Goal: Task Accomplishment & Management: Manage account settings

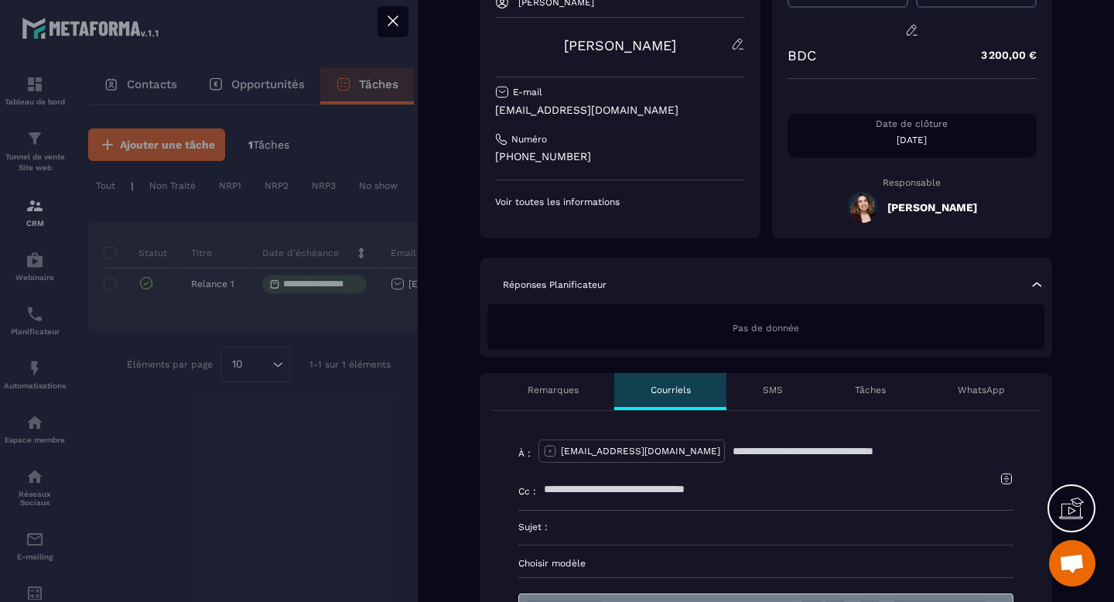
scroll to position [151, 0]
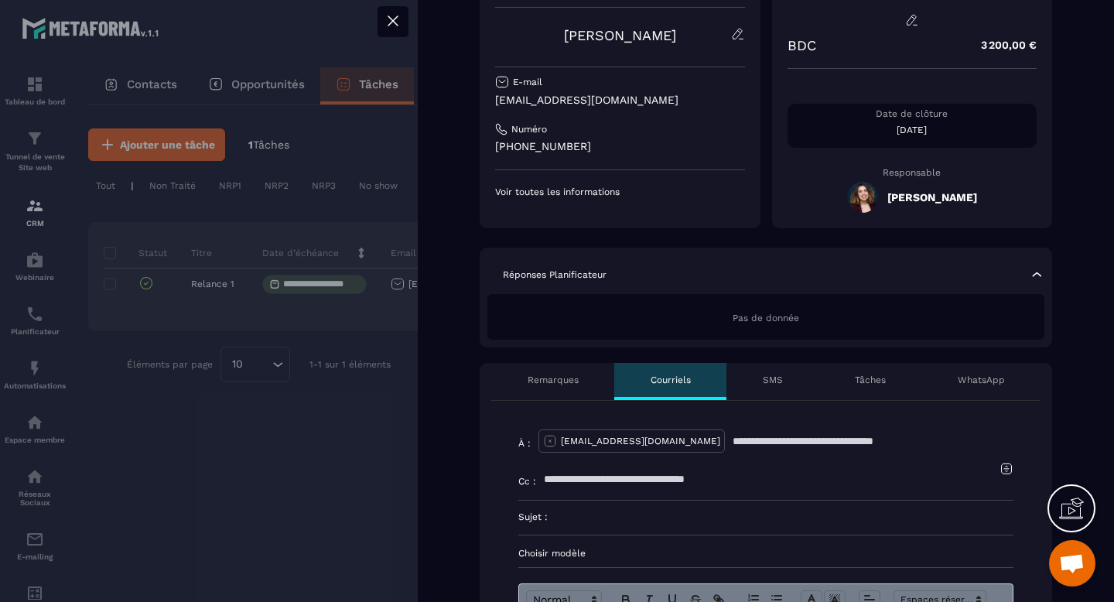
click at [861, 386] on div "Tâches" at bounding box center [870, 381] width 103 height 37
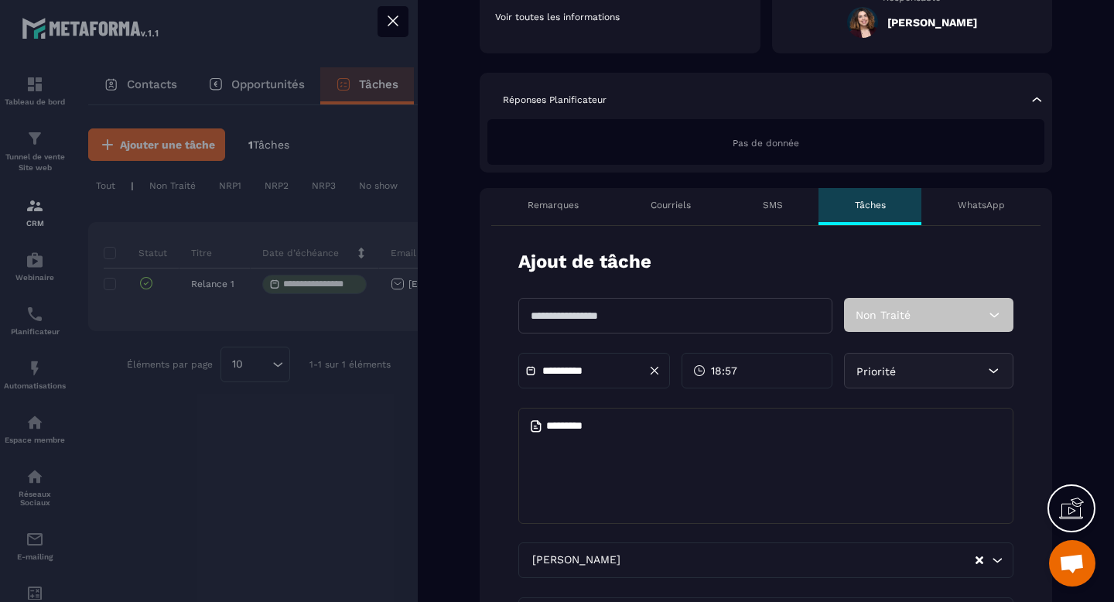
scroll to position [356, 0]
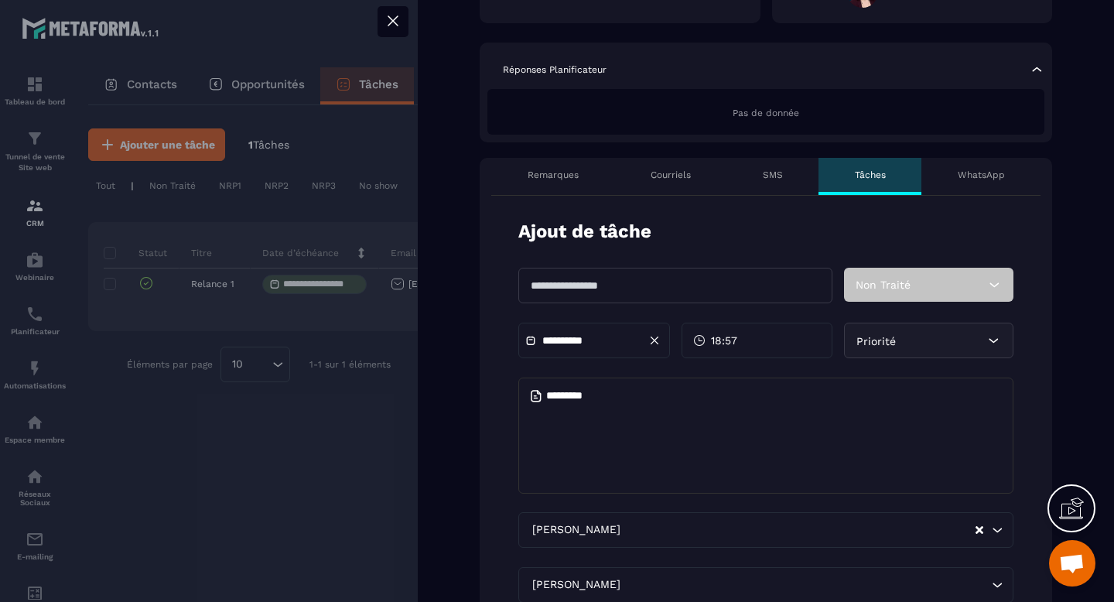
click at [680, 287] on input "text" at bounding box center [676, 286] width 314 height 36
type input "*********"
click at [988, 282] on icon at bounding box center [994, 284] width 15 height 15
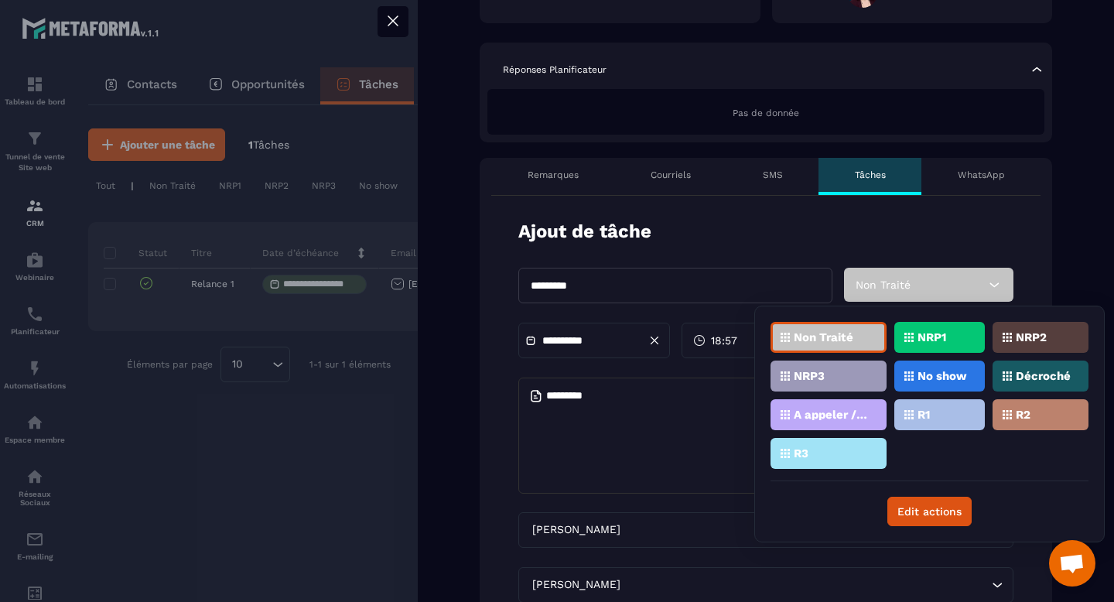
click at [1008, 414] on icon at bounding box center [1007, 414] width 9 height 9
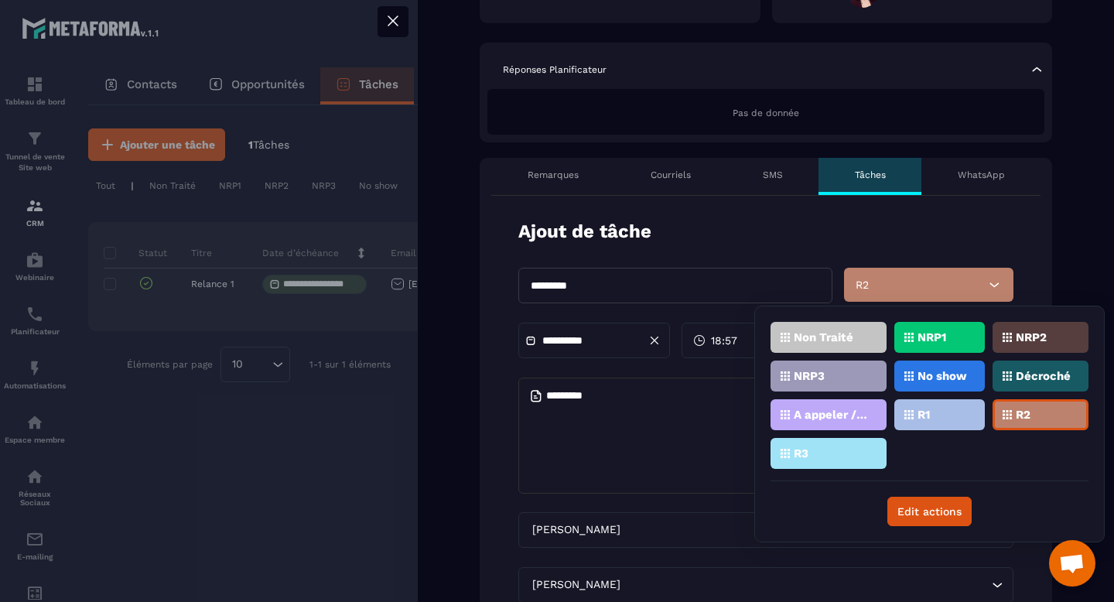
click at [657, 339] on icon at bounding box center [655, 341] width 14 height 14
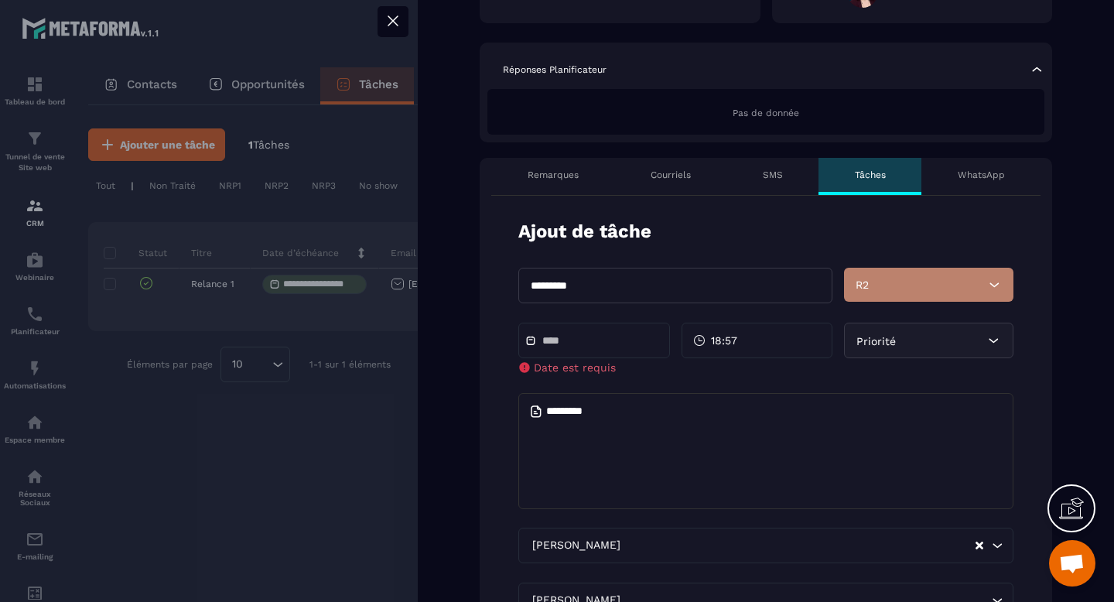
click at [595, 343] on input "text" at bounding box center [597, 341] width 108 height 12
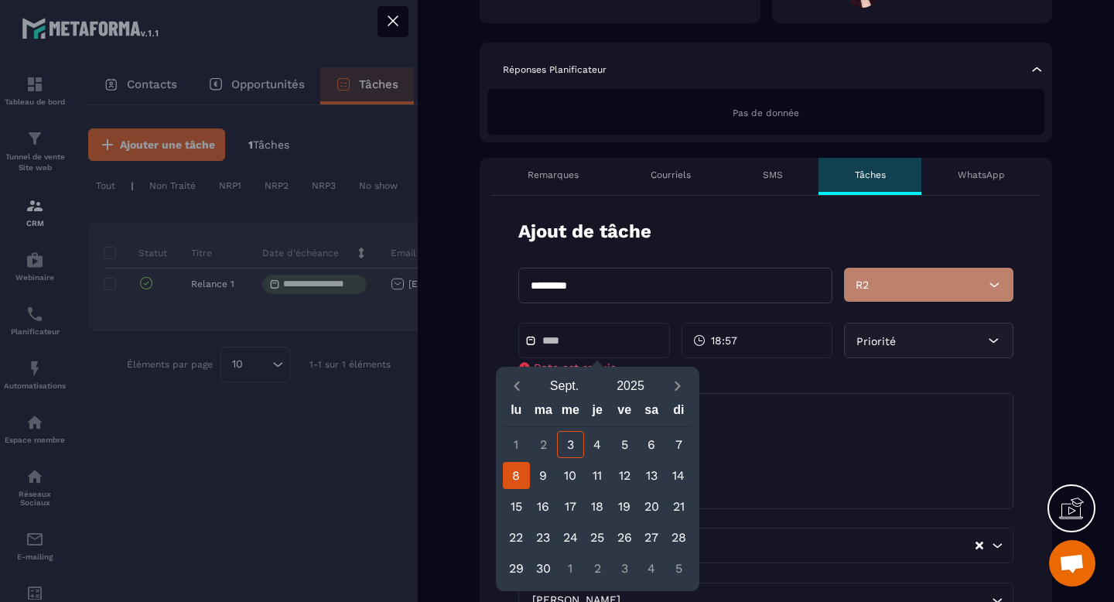
click at [510, 480] on div "8" at bounding box center [516, 475] width 27 height 27
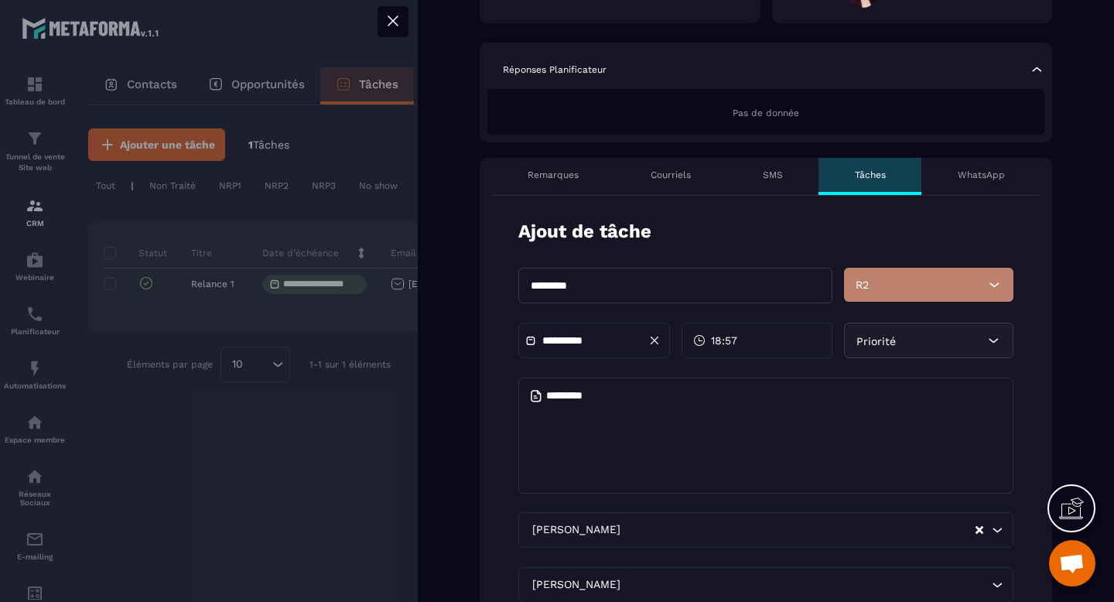
click at [578, 338] on input "**********" at bounding box center [597, 341] width 108 height 12
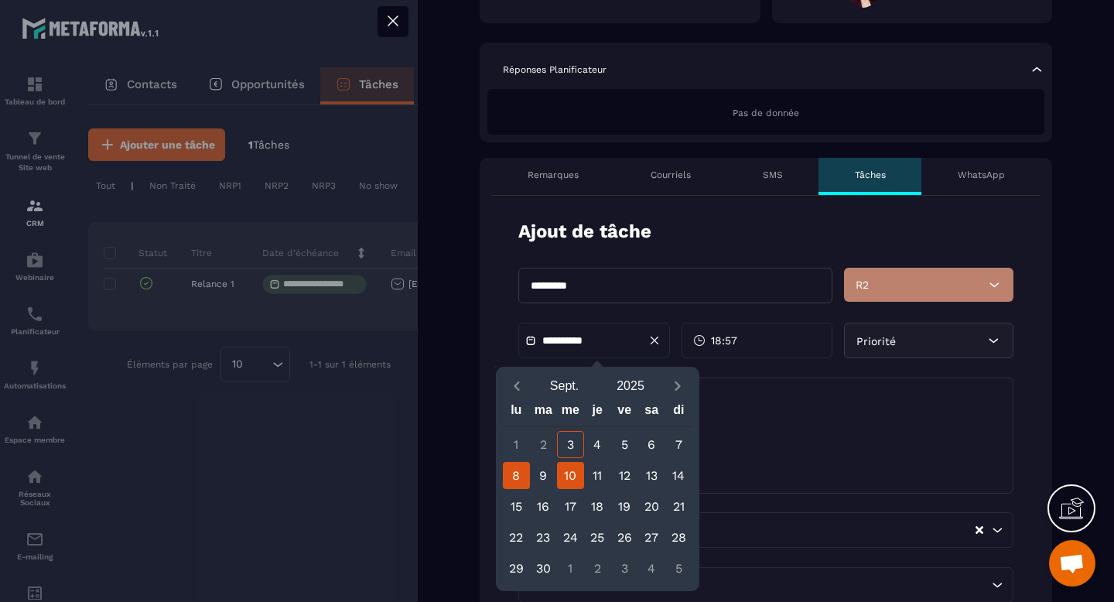
click at [567, 474] on div "10" at bounding box center [570, 475] width 27 height 27
type input "**********"
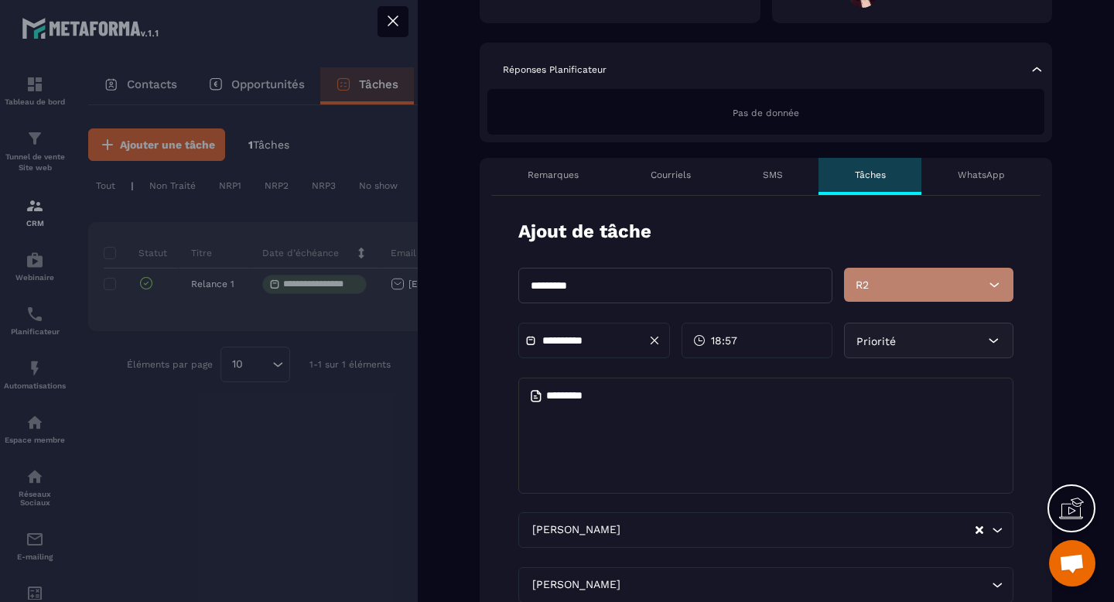
click at [728, 336] on span "18:57" at bounding box center [724, 340] width 26 height 15
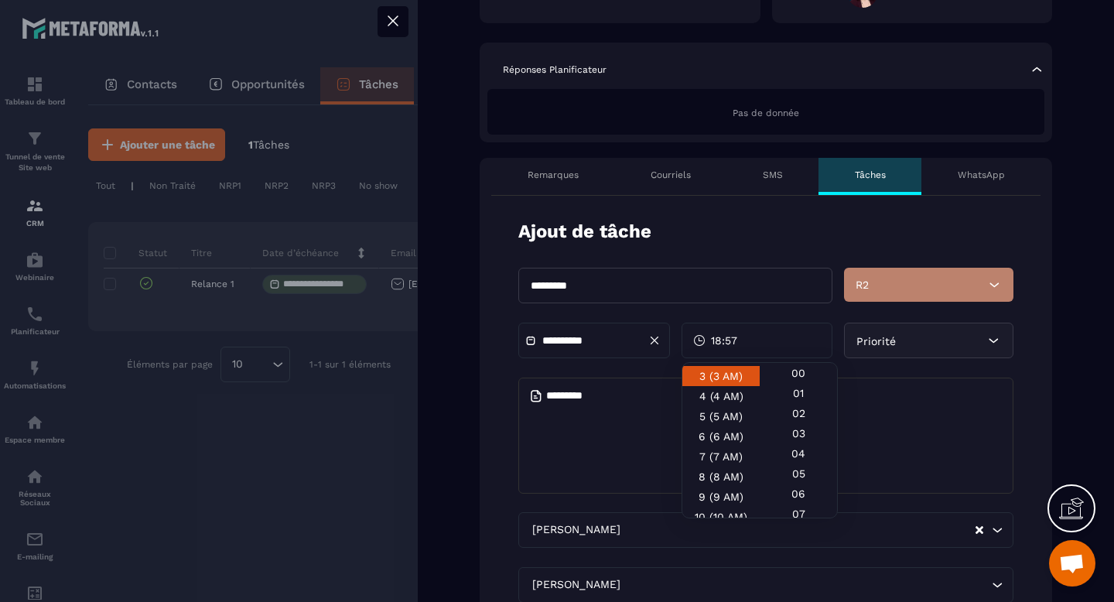
scroll to position [61, 0]
click at [726, 503] on div "9 (9 AM)" at bounding box center [721, 513] width 77 height 20
click at [758, 344] on div "09:57" at bounding box center [758, 341] width 152 height 36
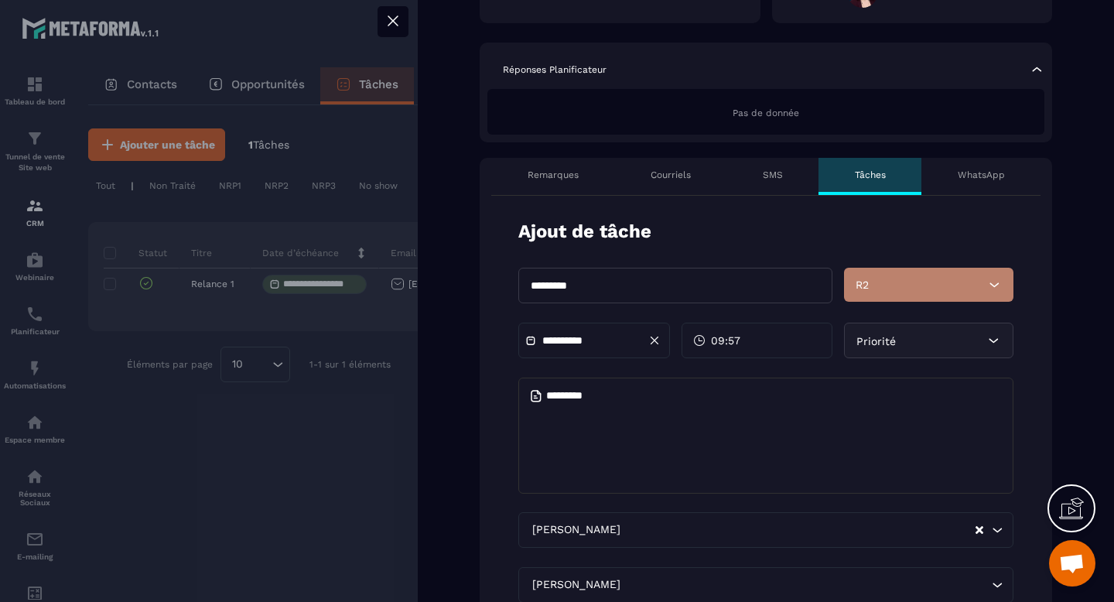
click at [741, 341] on span "09:57" at bounding box center [725, 340] width 29 height 15
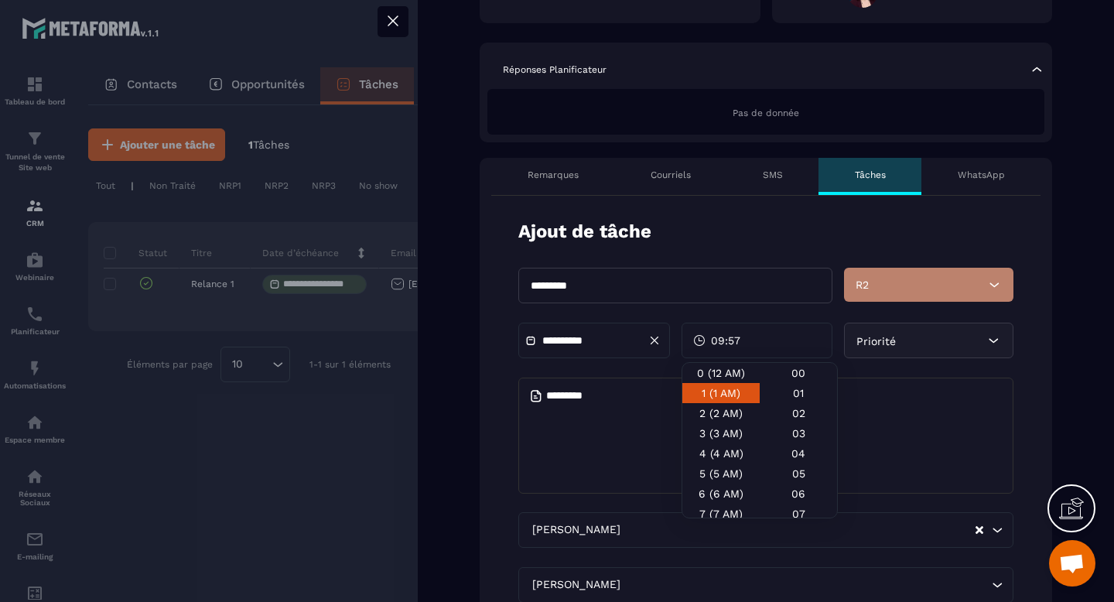
click at [731, 403] on div "1 (1 AM)" at bounding box center [721, 413] width 77 height 20
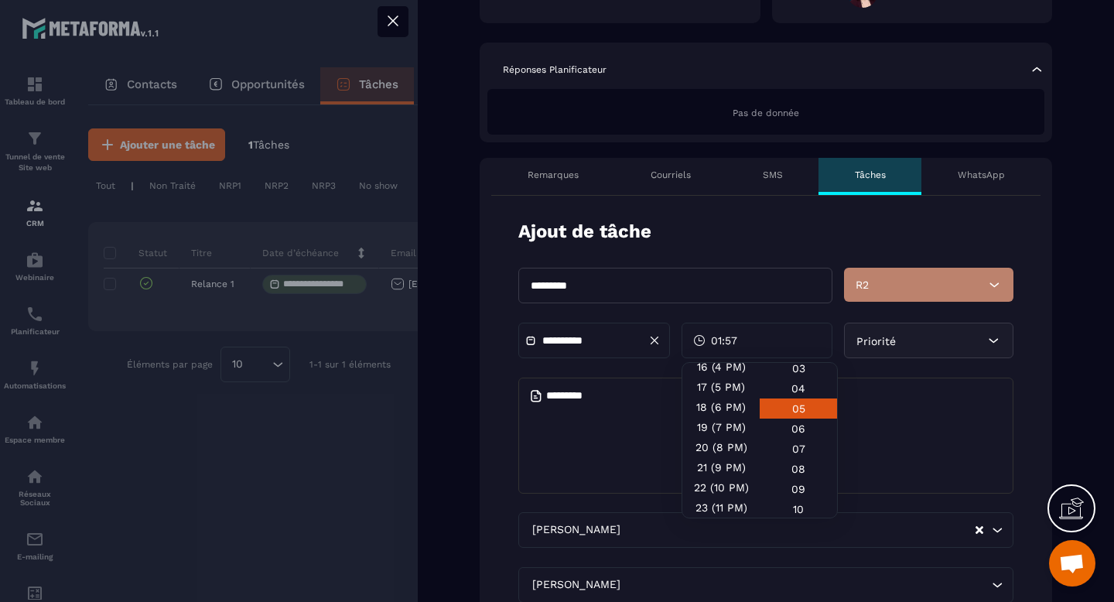
scroll to position [69, 0]
click at [799, 495] on div "09" at bounding box center [798, 505] width 77 height 20
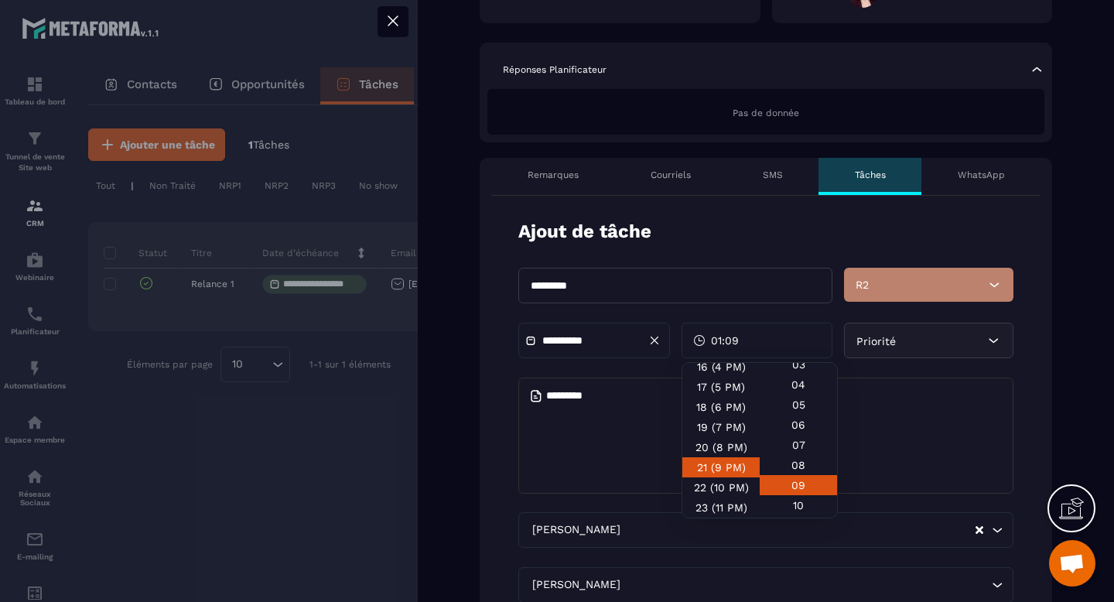
click at [731, 478] on div "21 (9 PM)" at bounding box center [721, 488] width 77 height 20
click at [718, 468] on div "9 (9 AM)" at bounding box center [721, 478] width 77 height 20
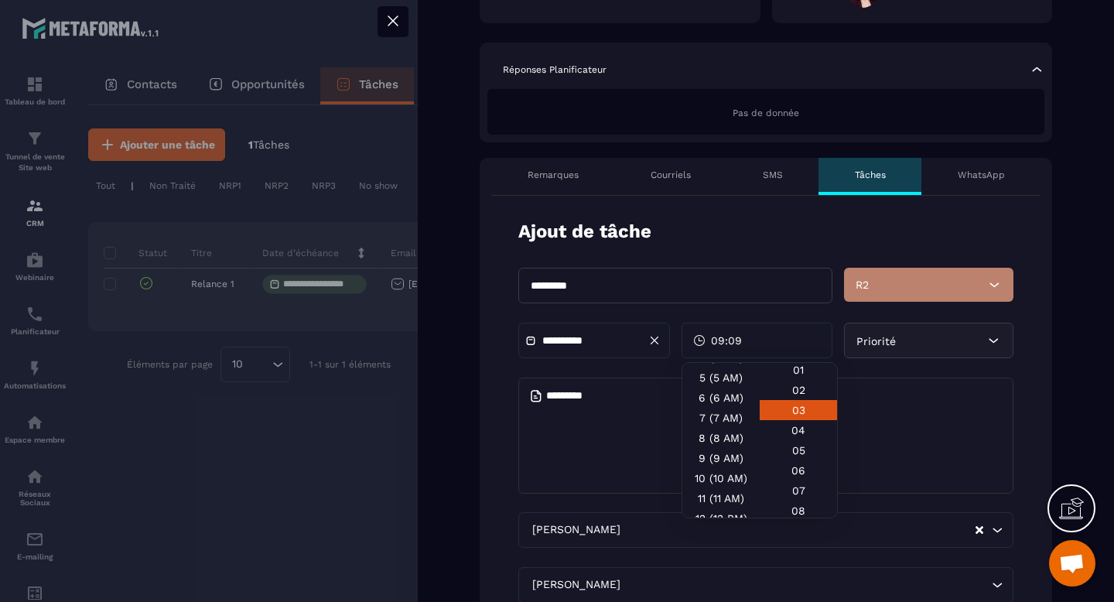
scroll to position [7, 0]
click at [786, 376] on div "00" at bounding box center [798, 386] width 77 height 20
click at [885, 419] on textarea at bounding box center [766, 436] width 495 height 116
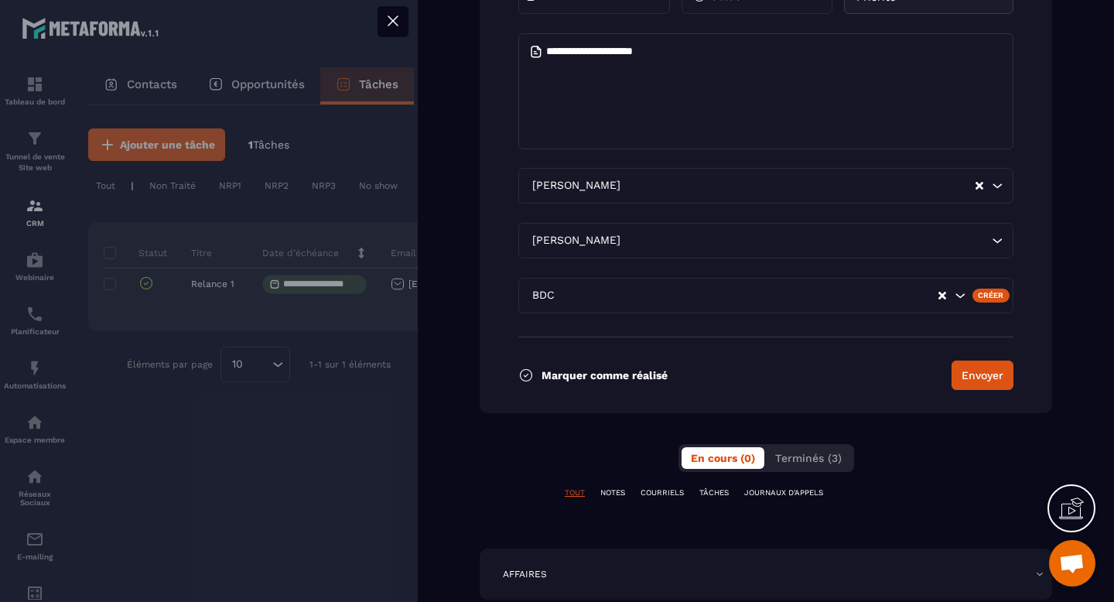
scroll to position [709, 0]
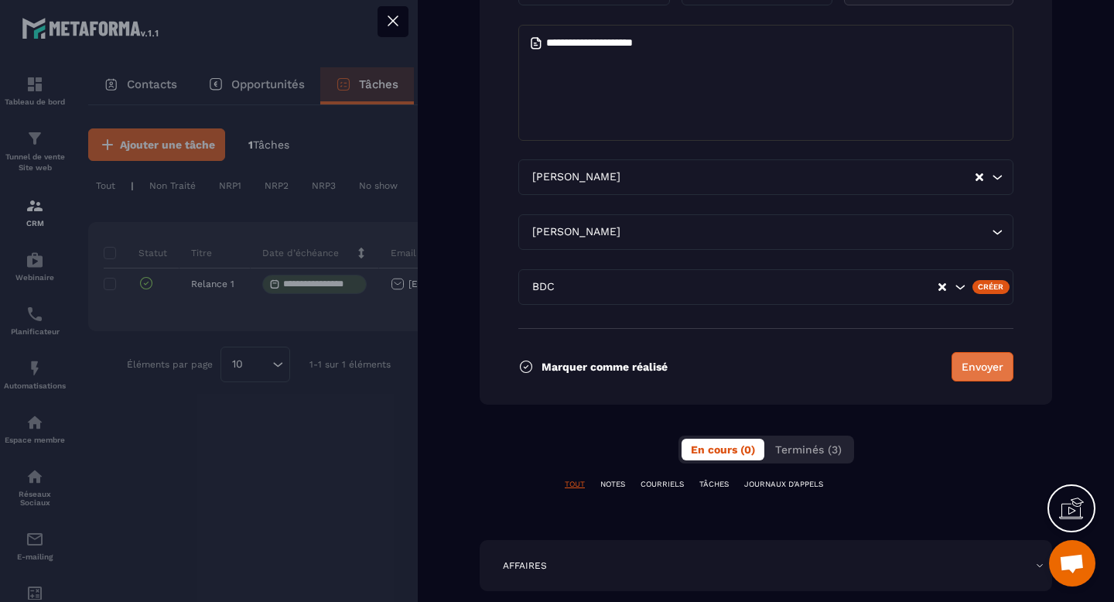
type textarea "**********"
click at [990, 367] on button "Envoyer" at bounding box center [983, 366] width 62 height 29
type input "**********"
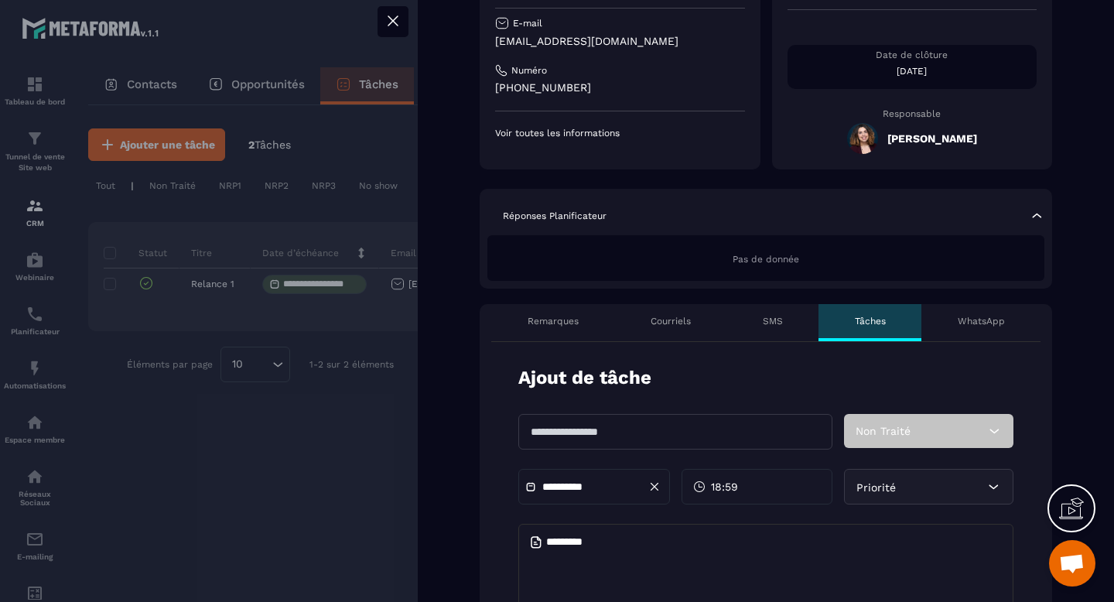
scroll to position [0, 0]
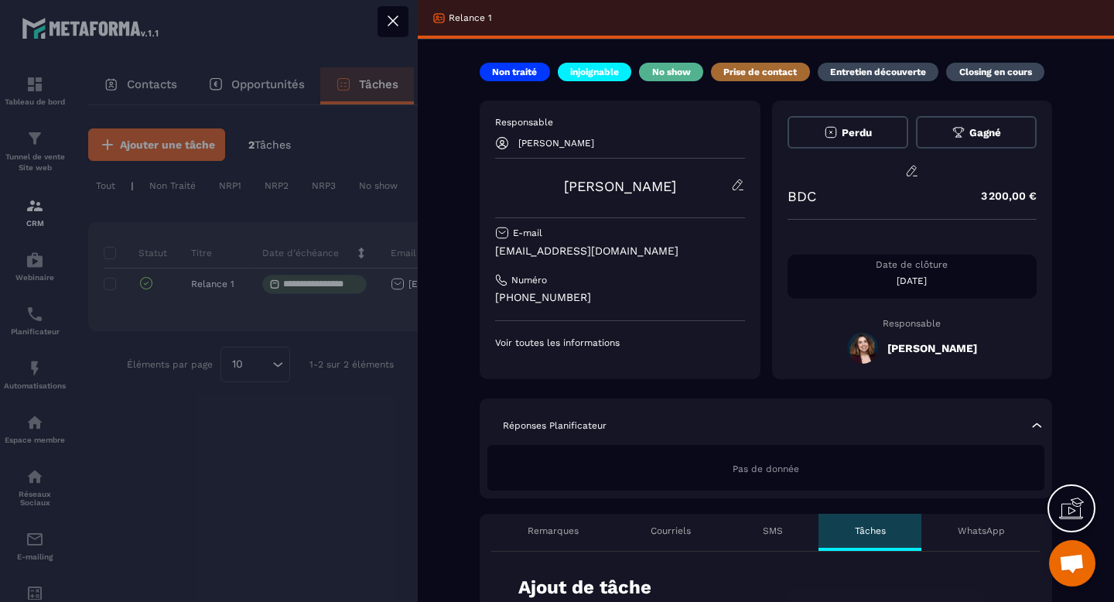
click at [392, 19] on icon at bounding box center [393, 21] width 19 height 19
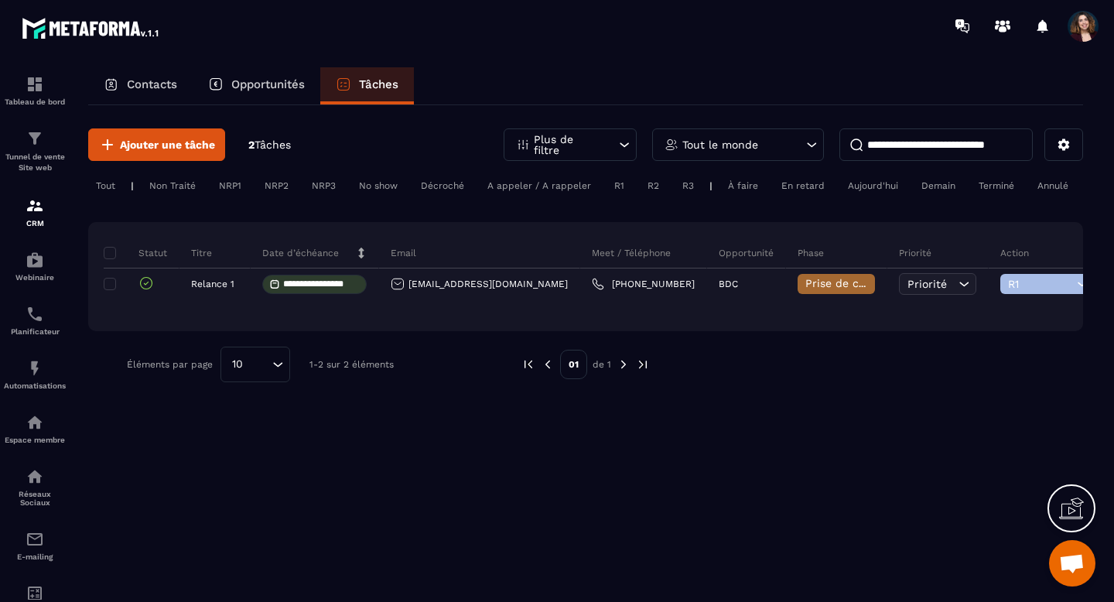
click at [111, 190] on div "Tout" at bounding box center [105, 185] width 35 height 19
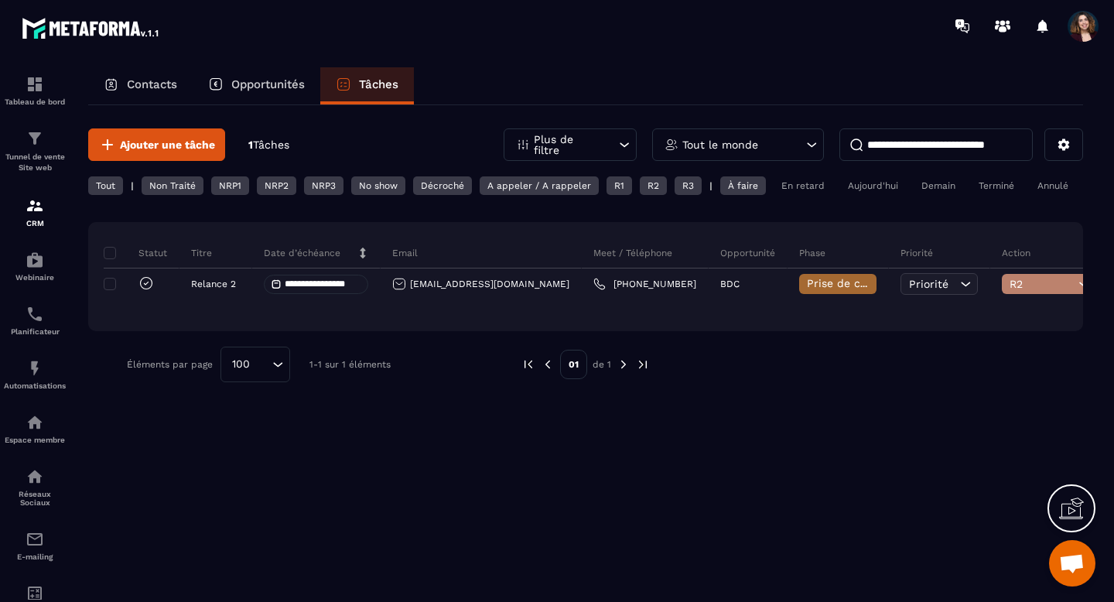
click at [111, 190] on div "Tout" at bounding box center [105, 185] width 35 height 19
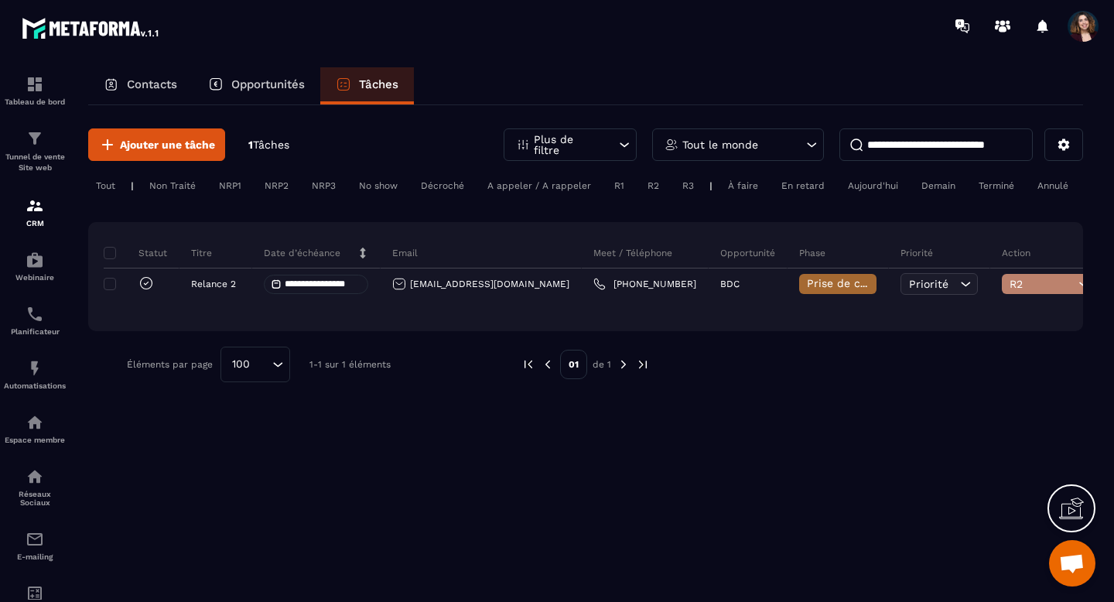
click at [1012, 183] on div "Terminé" at bounding box center [996, 185] width 51 height 19
click at [914, 187] on div "À faire" at bounding box center [939, 185] width 50 height 19
click at [106, 183] on div "Tout" at bounding box center [105, 185] width 35 height 19
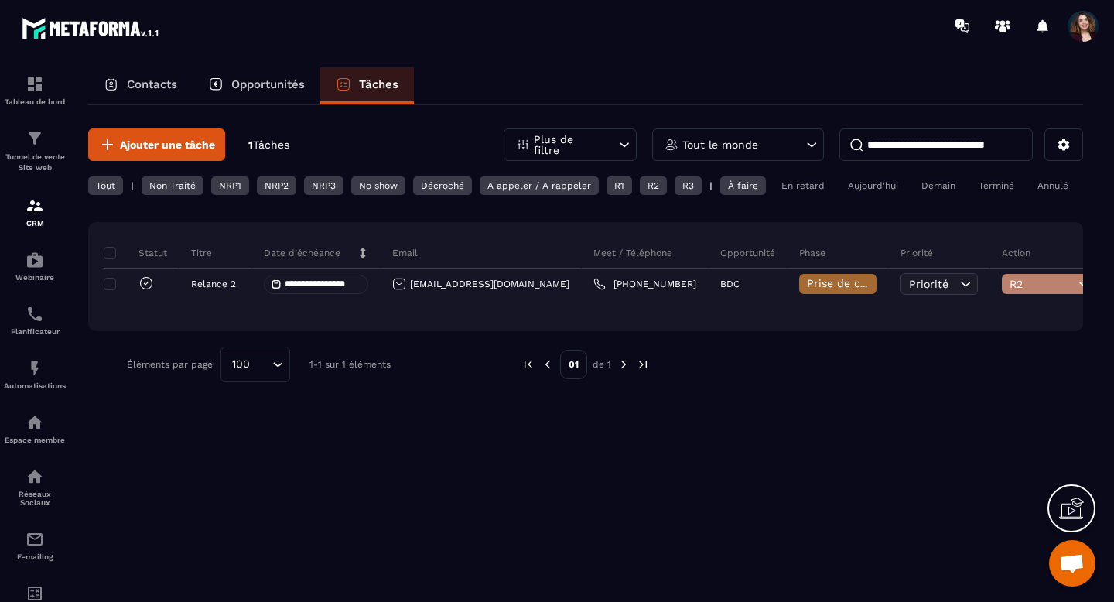
click at [621, 141] on icon at bounding box center [624, 144] width 15 height 15
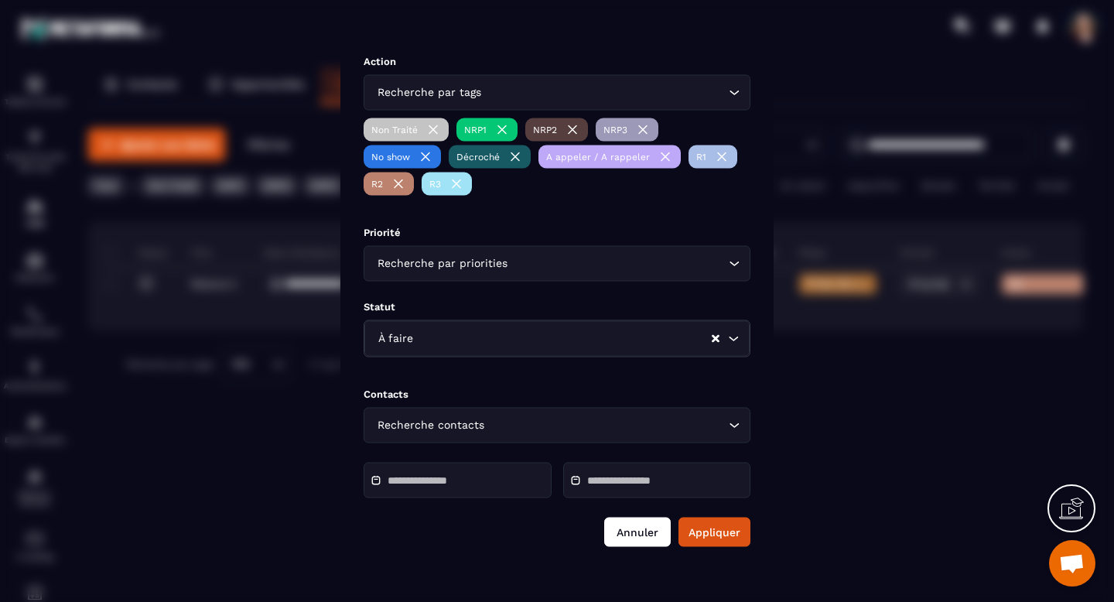
click at [644, 532] on button "Annuler" at bounding box center [637, 532] width 67 height 29
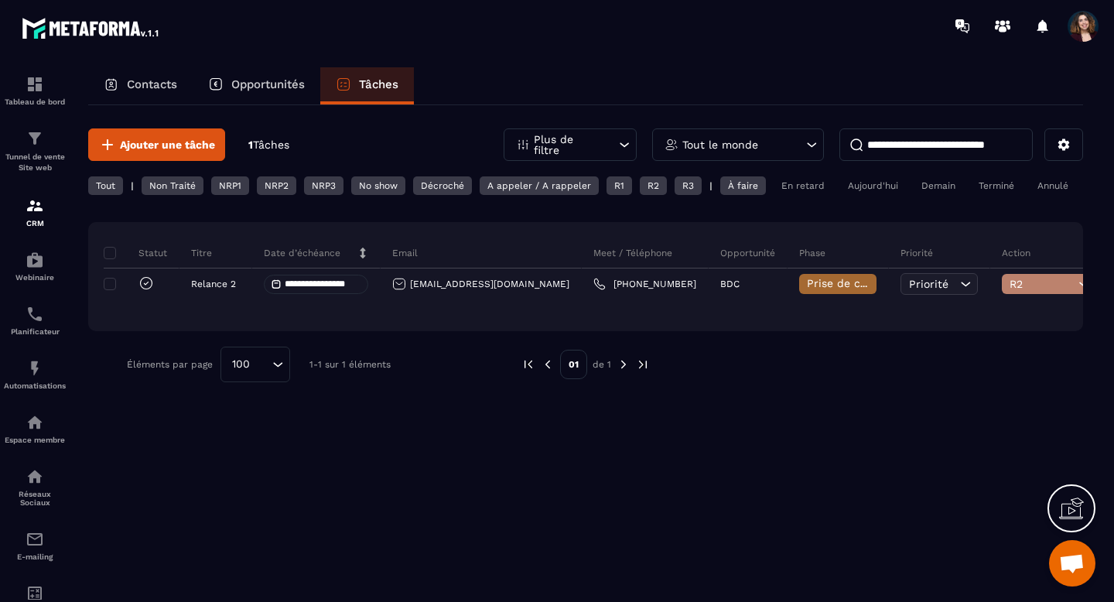
click at [140, 84] on p "Contacts" at bounding box center [152, 84] width 50 height 14
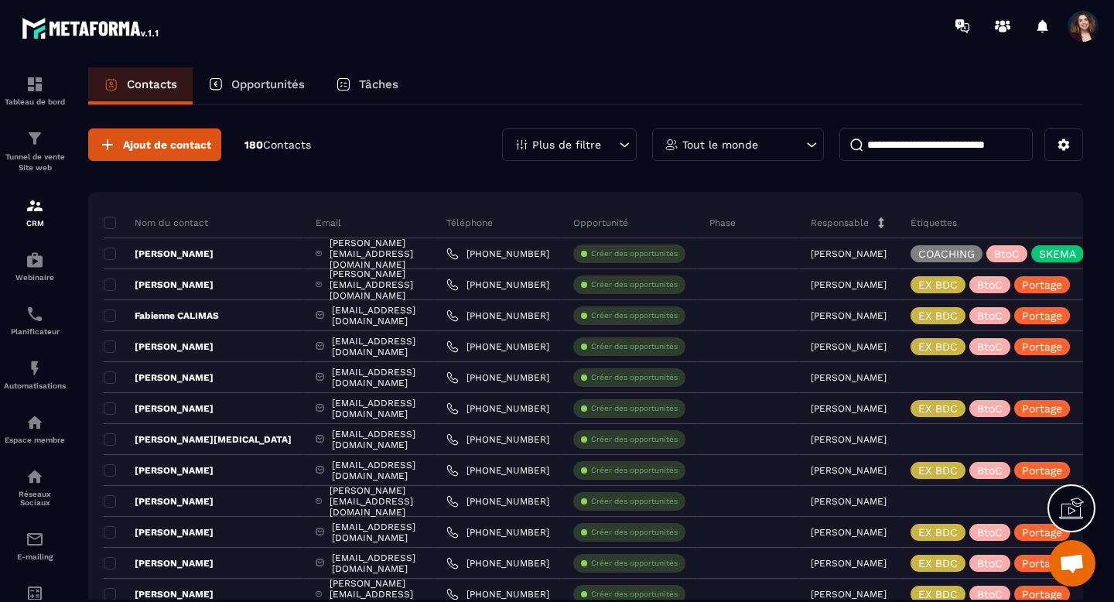
click at [606, 144] on div "Plus de filtre" at bounding box center [569, 144] width 135 height 33
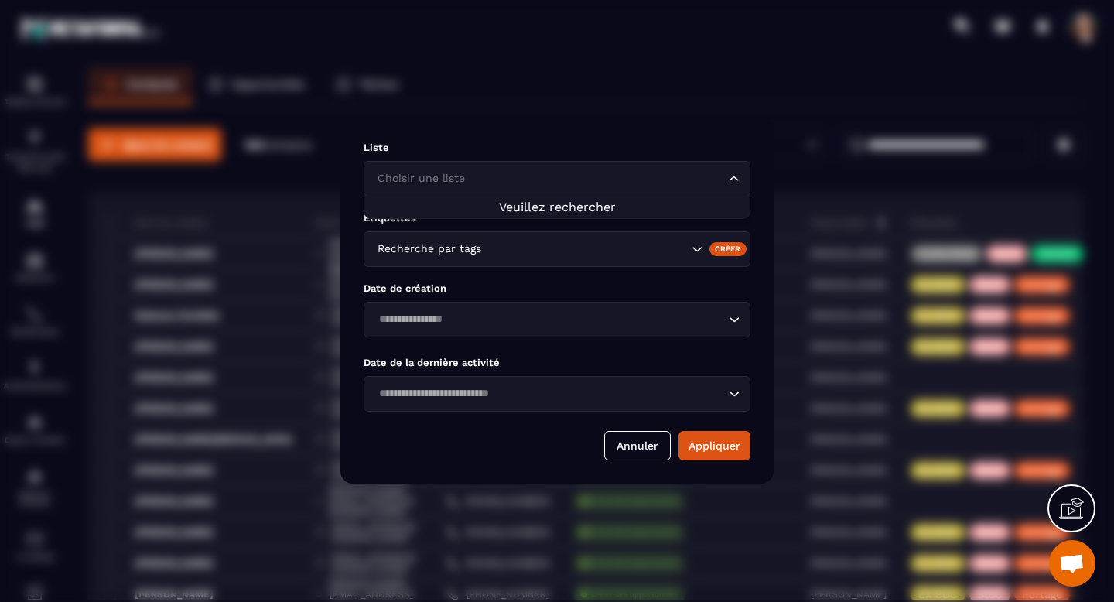
click at [679, 182] on input "Search for option" at bounding box center [549, 178] width 351 height 17
click at [732, 183] on icon "Search for option" at bounding box center [734, 178] width 15 height 15
click at [663, 250] on input "Search for option" at bounding box center [586, 249] width 204 height 17
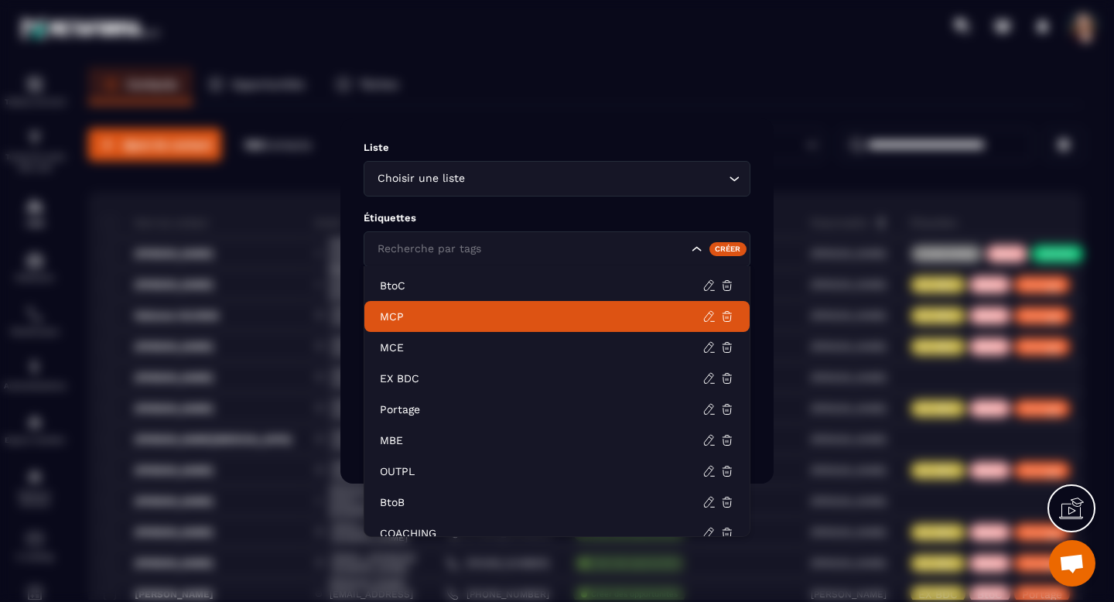
click at [737, 178] on icon "Search for option" at bounding box center [735, 178] width 9 height 5
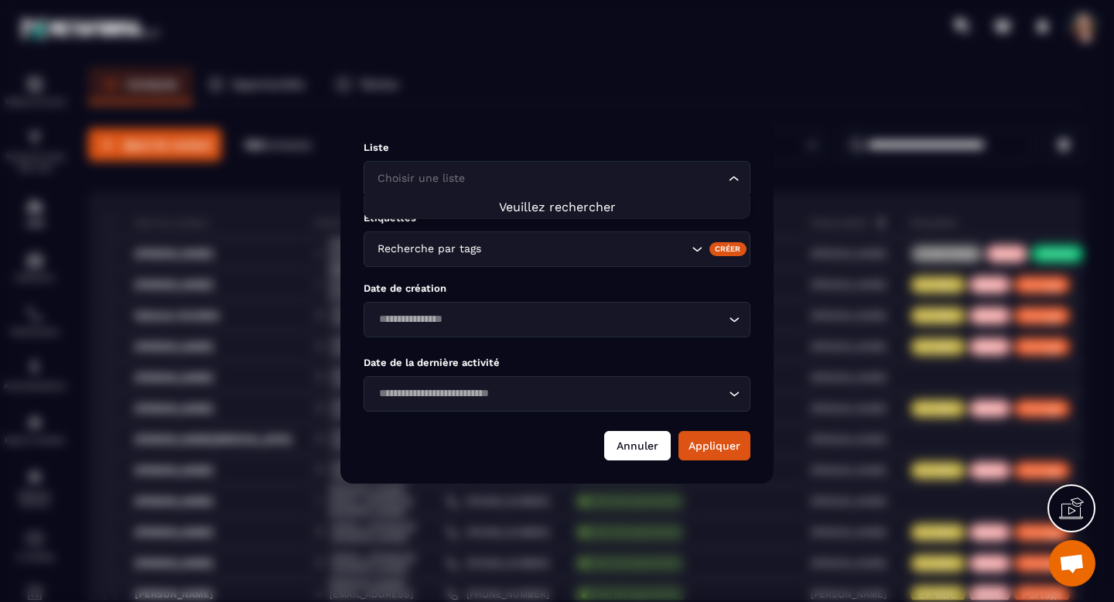
click at [632, 450] on button "Annuler" at bounding box center [637, 445] width 67 height 29
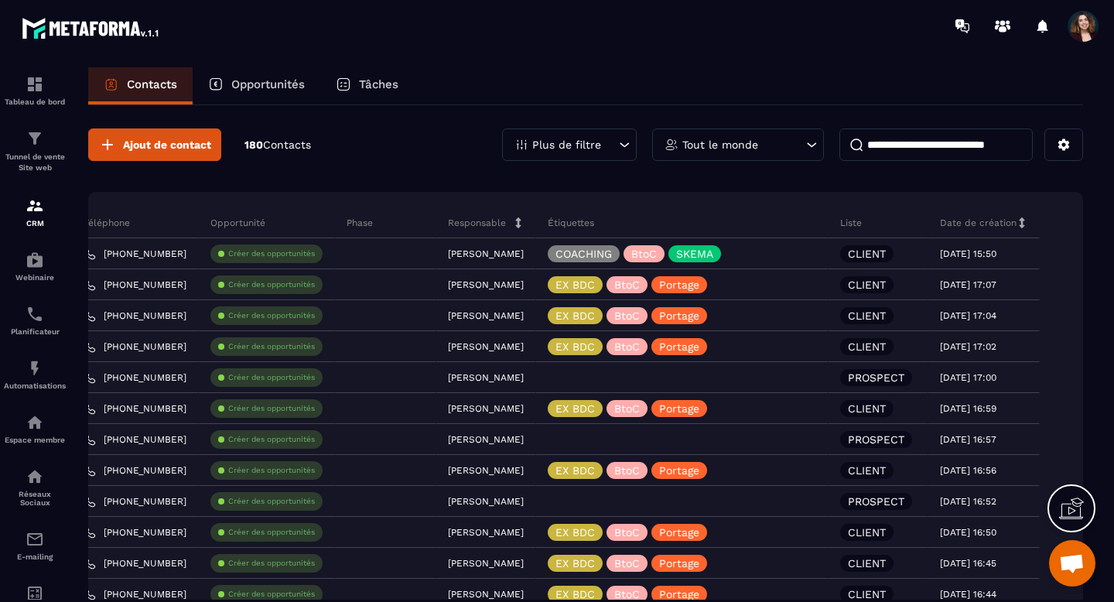
scroll to position [0, 418]
click at [856, 224] on p "Liste" at bounding box center [851, 223] width 22 height 12
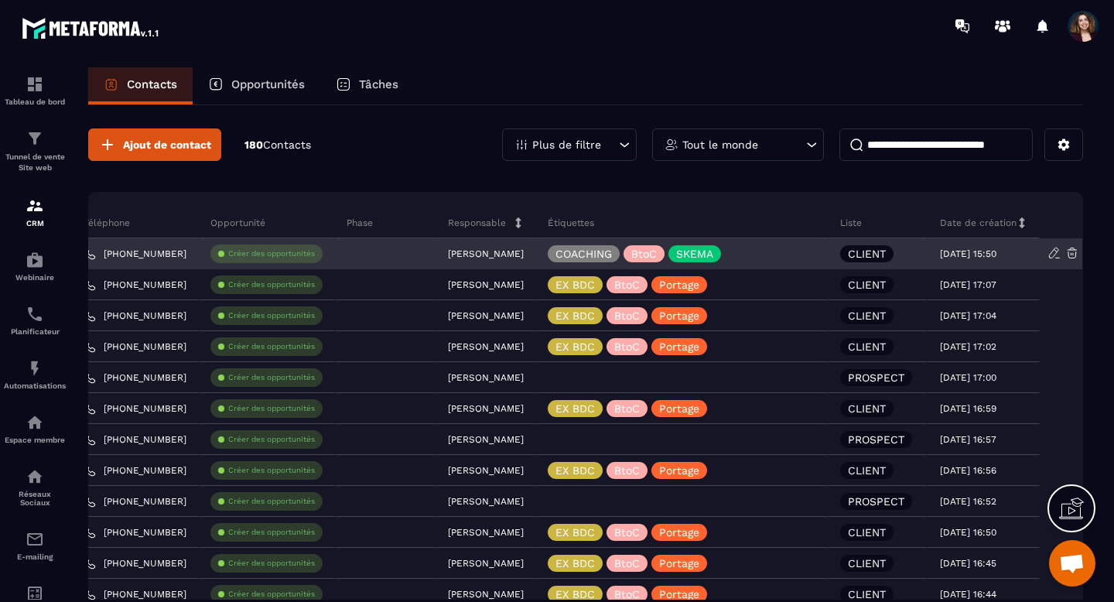
click at [863, 257] on p "CLIENT" at bounding box center [867, 253] width 38 height 11
click at [1051, 257] on icon at bounding box center [1055, 253] width 14 height 14
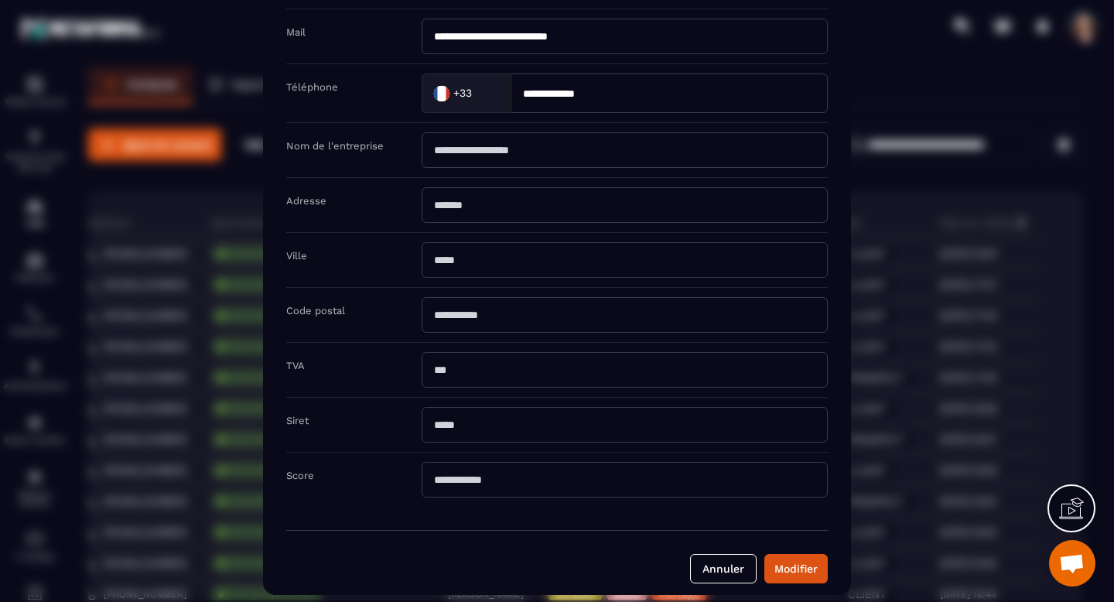
scroll to position [194, 0]
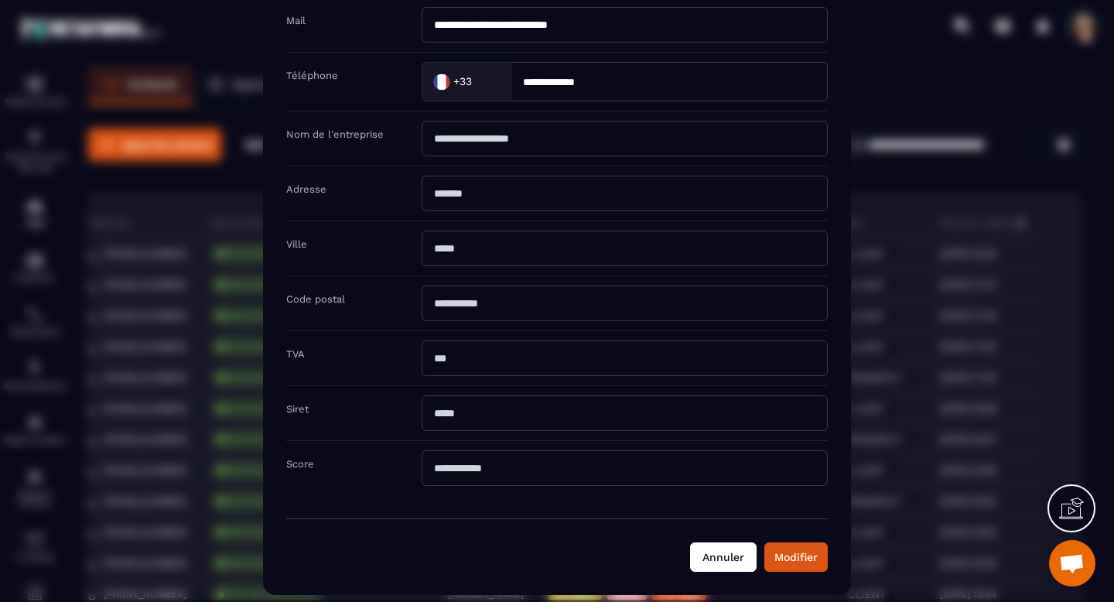
click at [710, 560] on button "Annuler" at bounding box center [723, 557] width 67 height 29
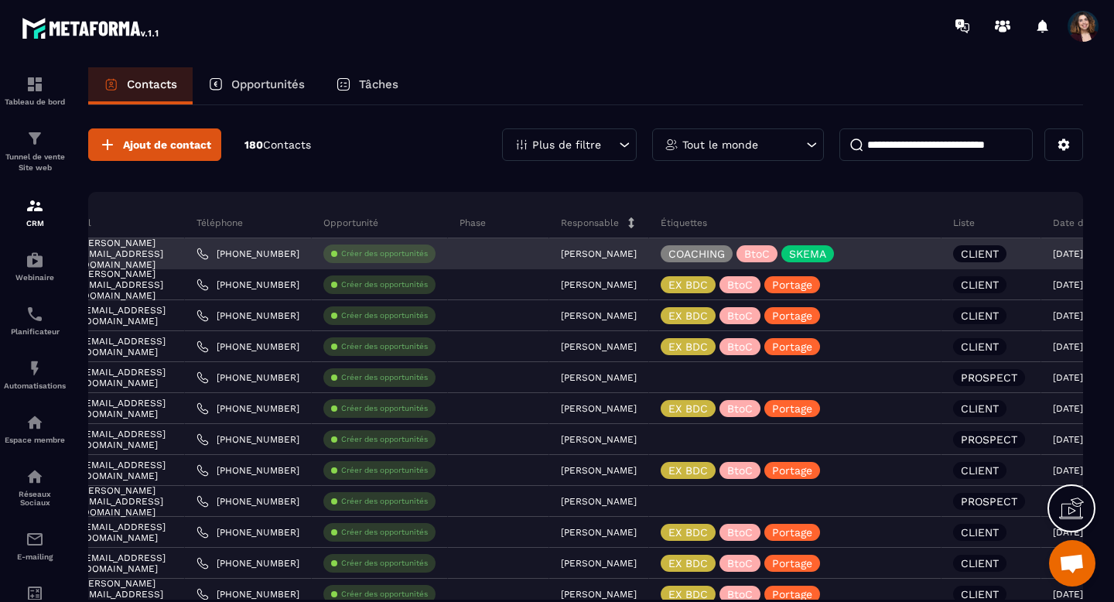
scroll to position [0, 0]
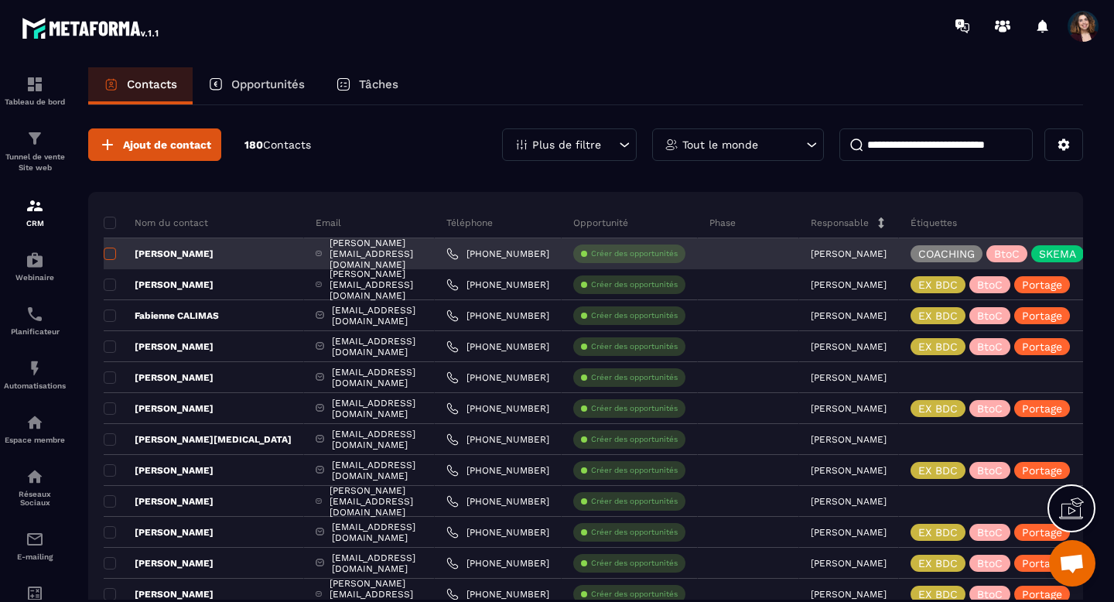
click at [113, 252] on span at bounding box center [110, 254] width 12 height 12
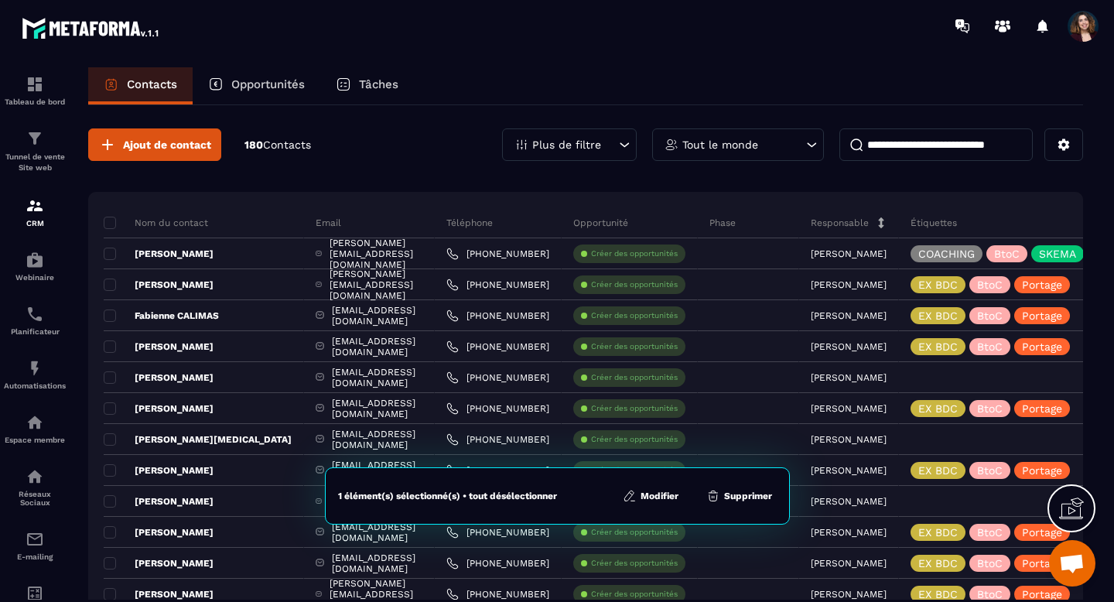
click at [649, 499] on button "Modifier" at bounding box center [650, 495] width 65 height 15
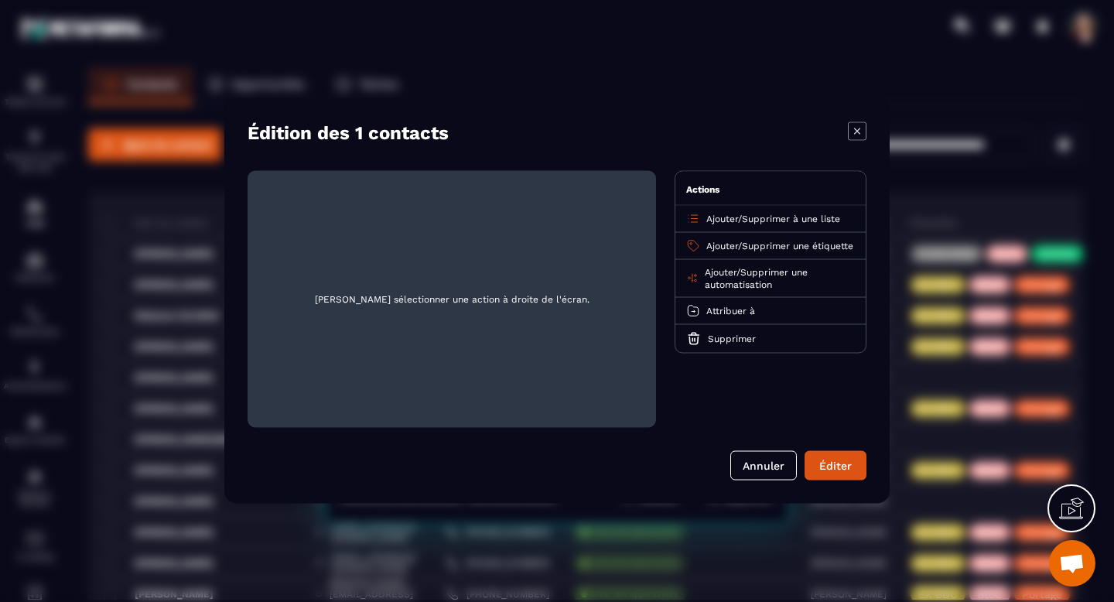
click at [759, 216] on span "Supprimer à une liste" at bounding box center [791, 219] width 98 height 11
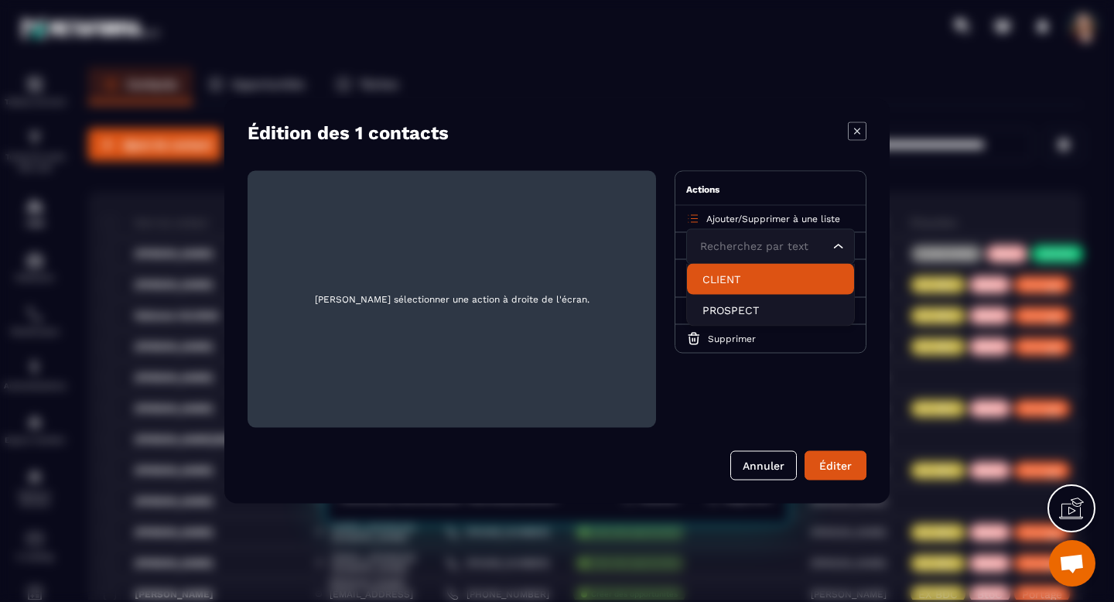
click at [741, 270] on li "CLIENT" at bounding box center [770, 279] width 167 height 31
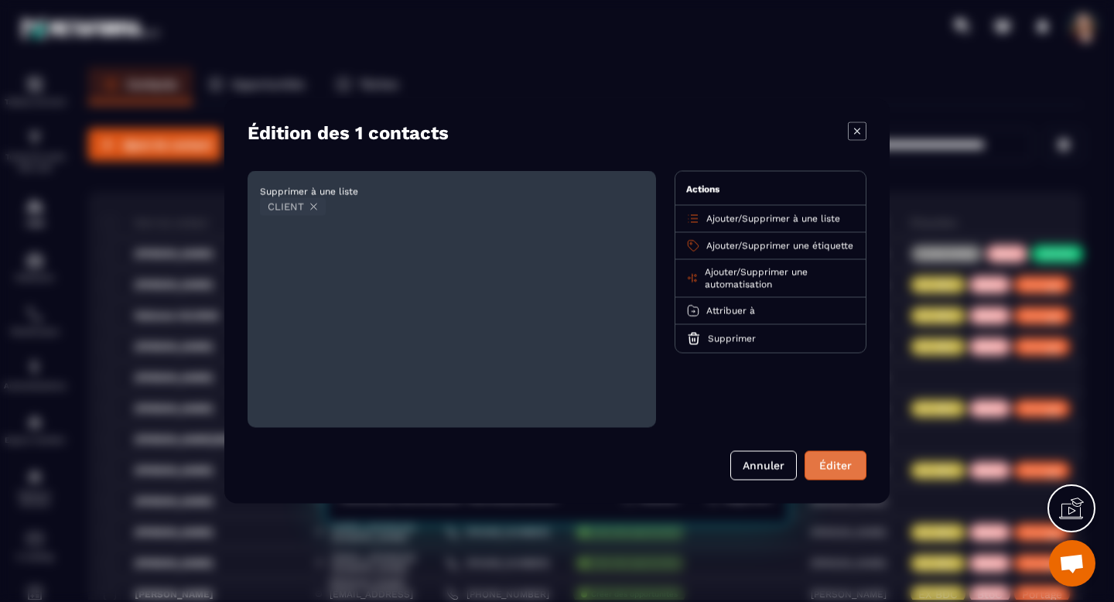
click at [822, 462] on button "Éditer" at bounding box center [836, 465] width 62 height 29
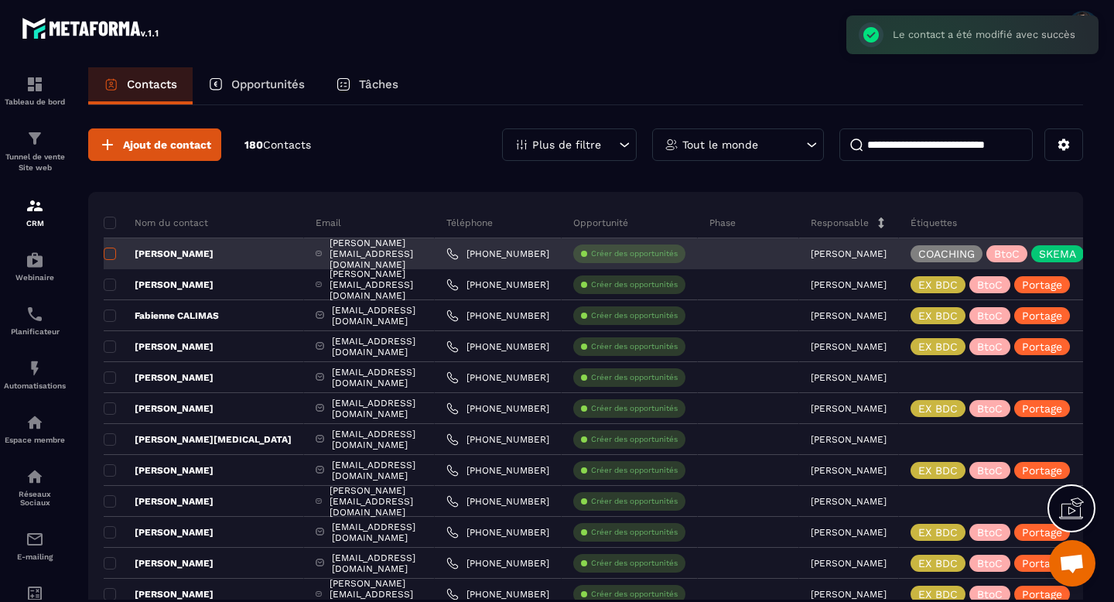
click at [106, 258] on span at bounding box center [110, 254] width 12 height 12
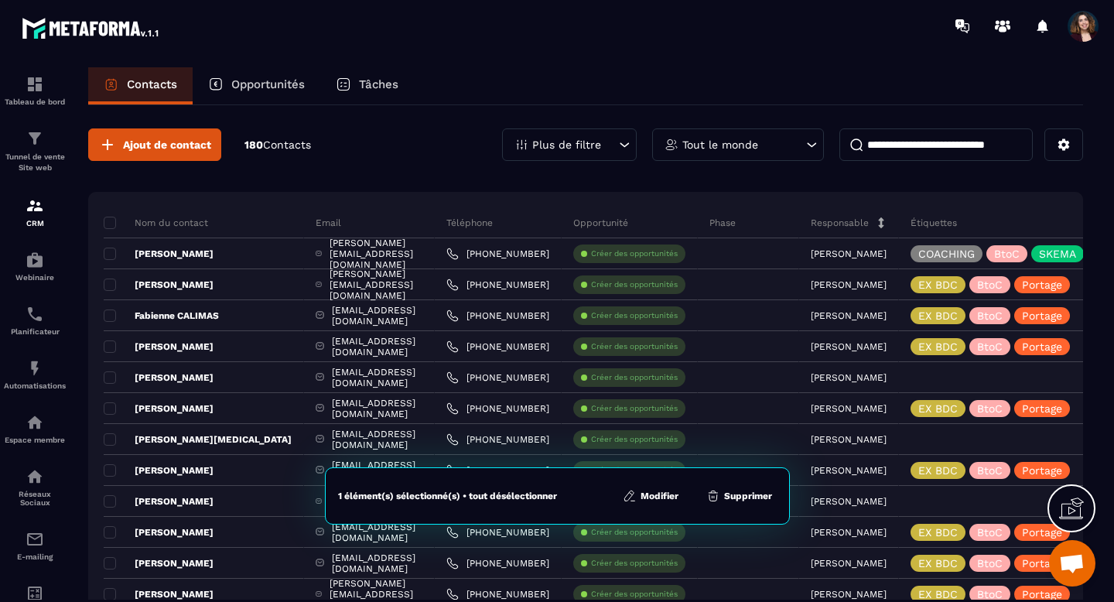
click at [674, 491] on button "Modifier" at bounding box center [650, 495] width 65 height 15
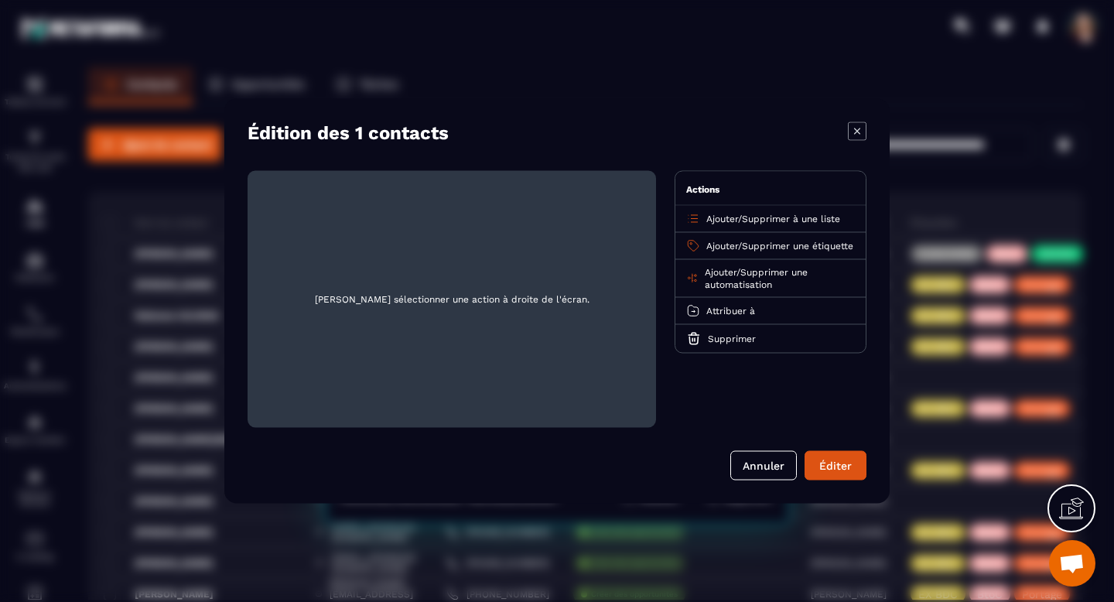
click at [714, 221] on span "Ajouter" at bounding box center [723, 219] width 32 height 11
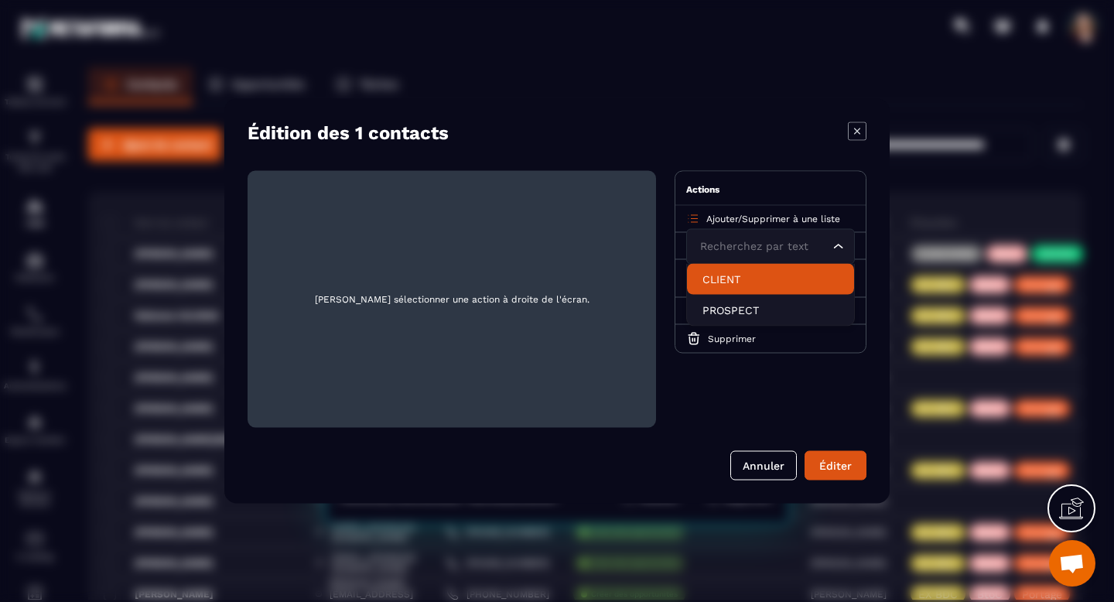
click at [715, 279] on p "CLIENT" at bounding box center [771, 279] width 136 height 15
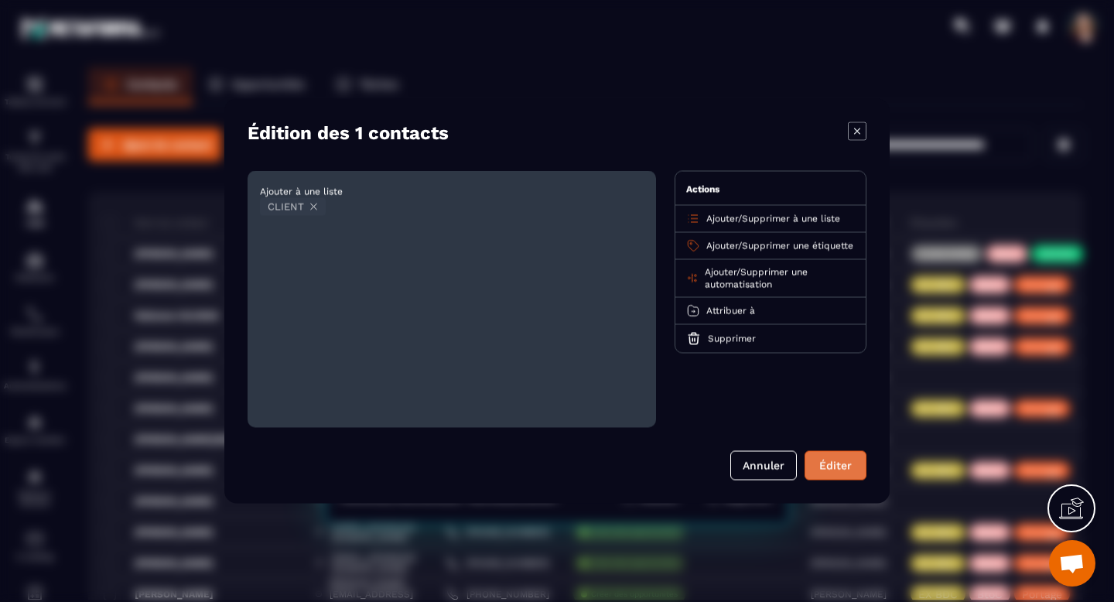
click at [837, 460] on button "Éditer" at bounding box center [836, 465] width 62 height 29
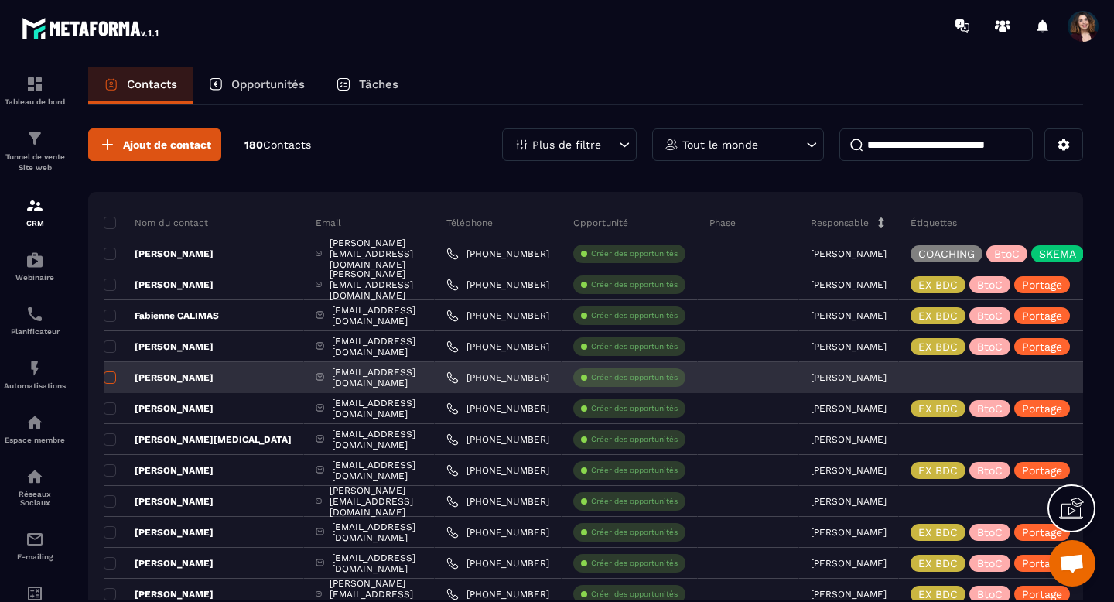
click at [114, 378] on span at bounding box center [110, 377] width 12 height 12
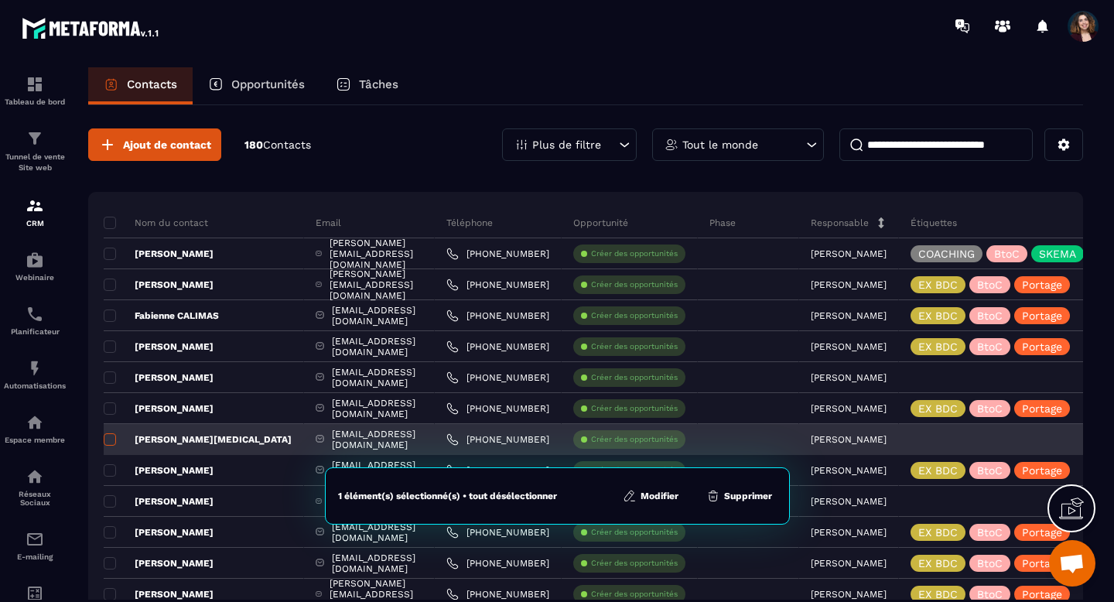
click at [110, 440] on span at bounding box center [110, 439] width 12 height 12
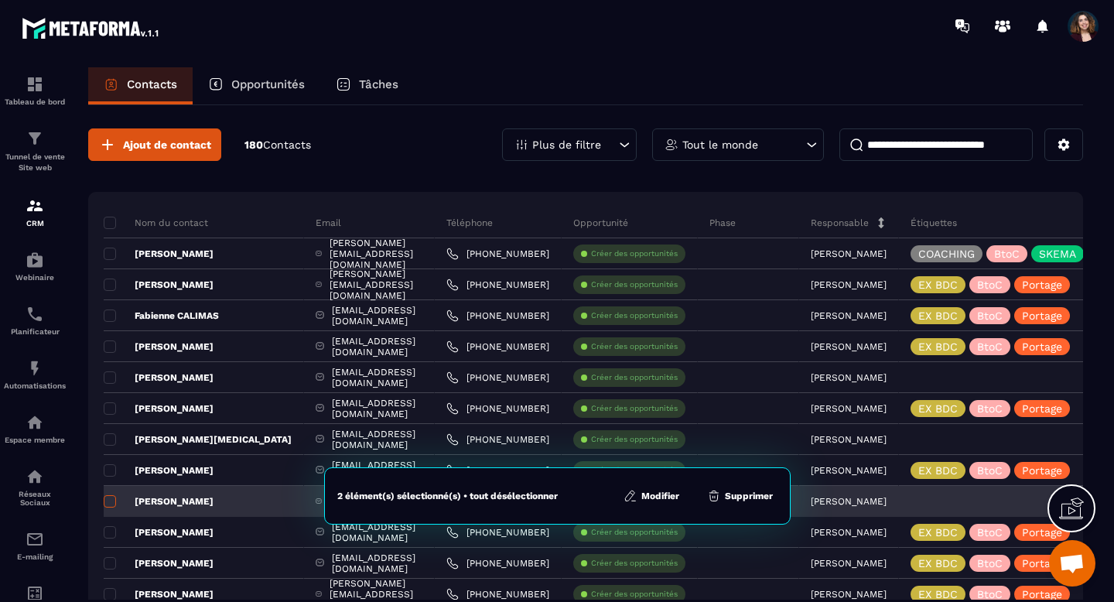
click at [111, 504] on span at bounding box center [110, 501] width 12 height 12
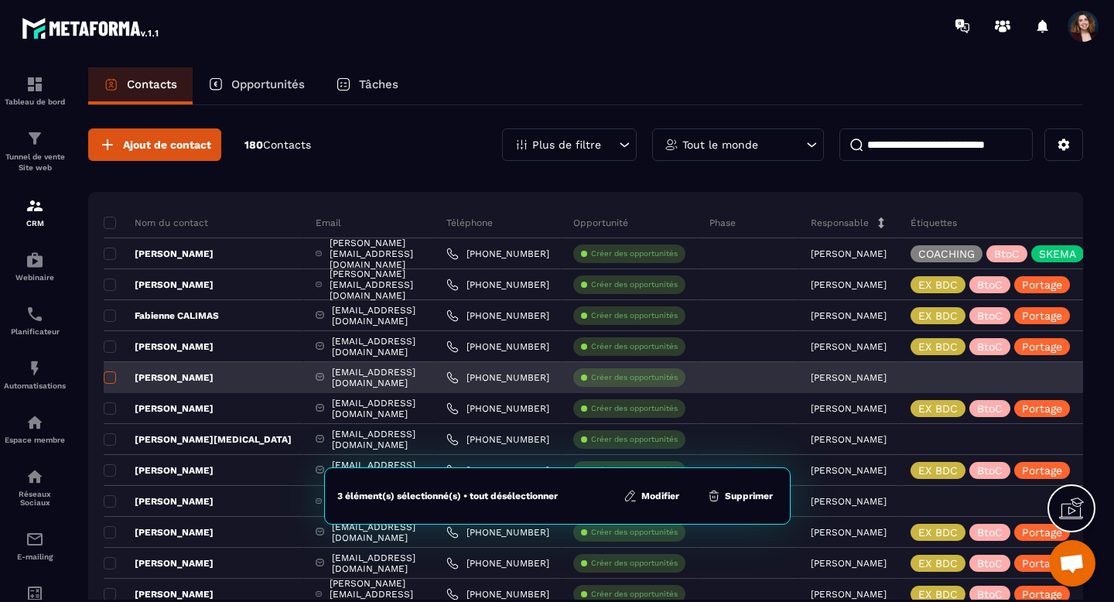
click at [111, 378] on span at bounding box center [110, 377] width 12 height 12
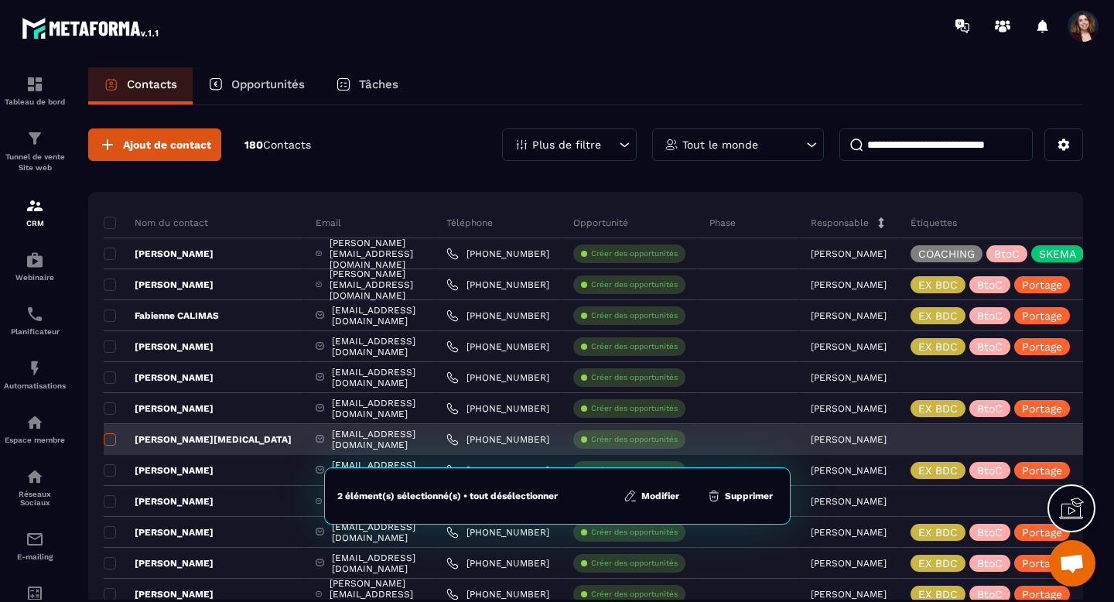
click at [111, 440] on span at bounding box center [110, 439] width 12 height 12
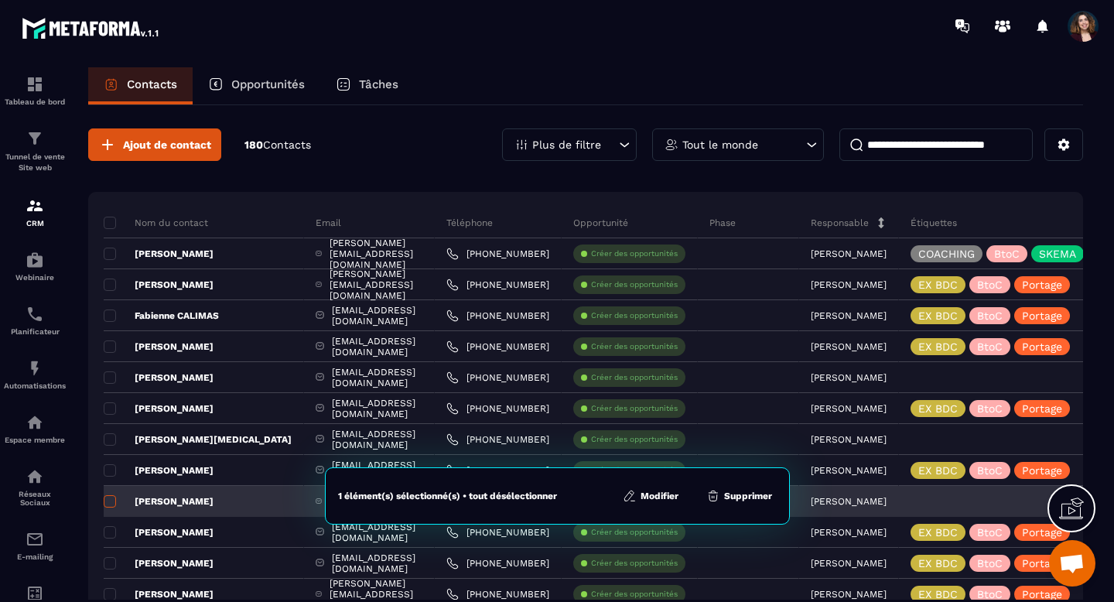
click at [114, 505] on span at bounding box center [110, 501] width 12 height 12
